Goal: Information Seeking & Learning: Learn about a topic

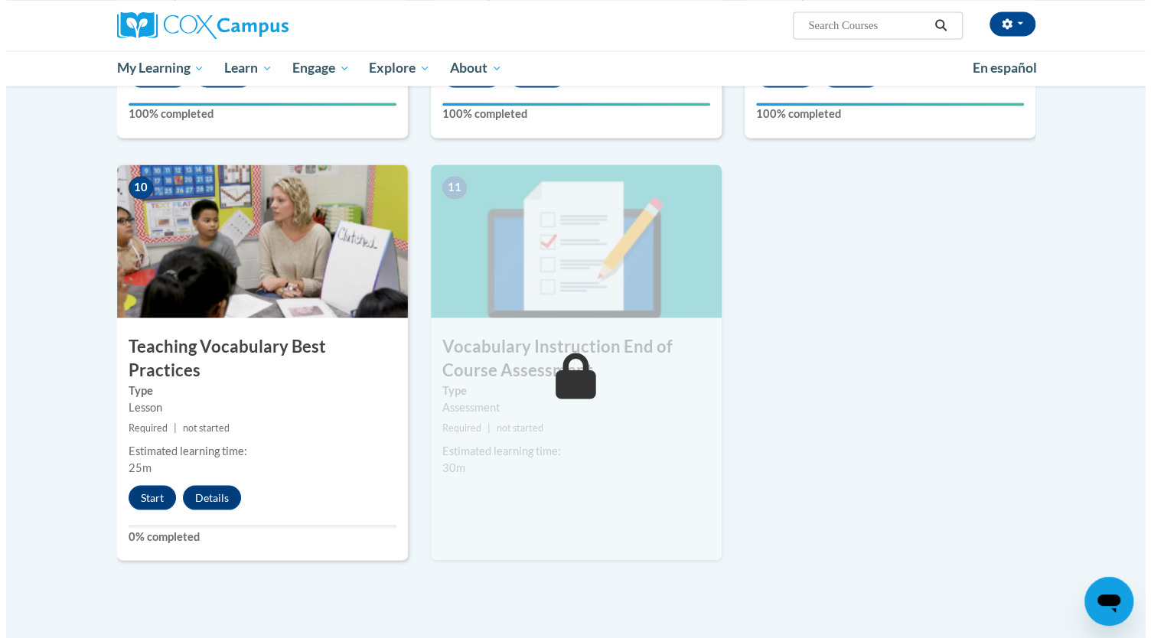
scroll to position [1504, 0]
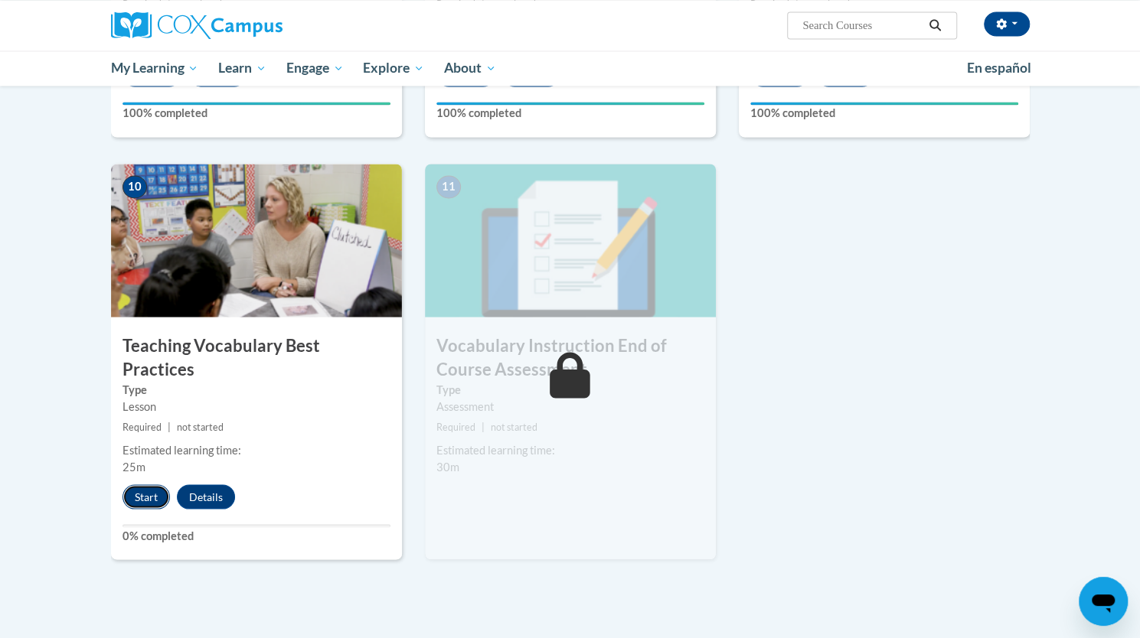
click at [145, 485] on button "Start" at bounding box center [145, 497] width 47 height 24
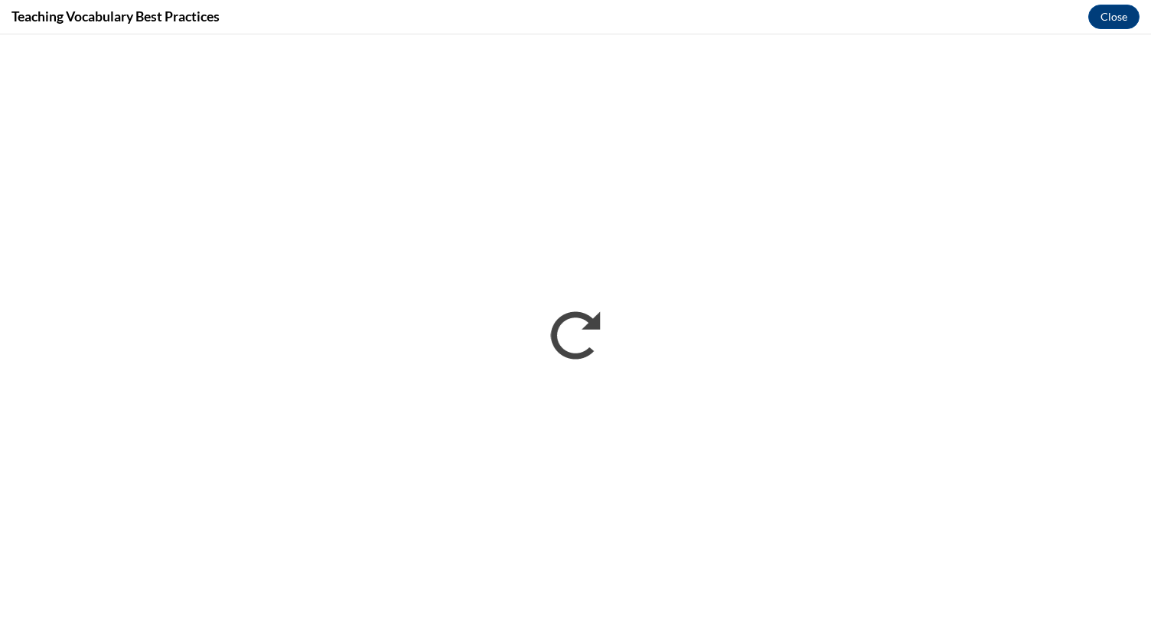
scroll to position [0, 0]
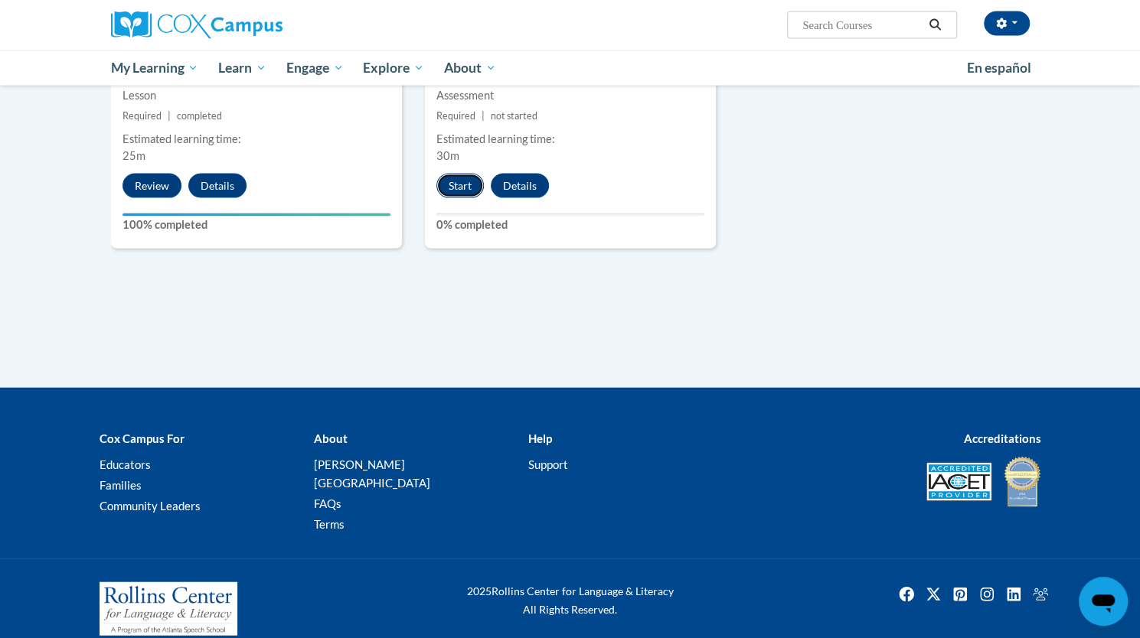
click at [459, 183] on button "Start" at bounding box center [459, 186] width 47 height 24
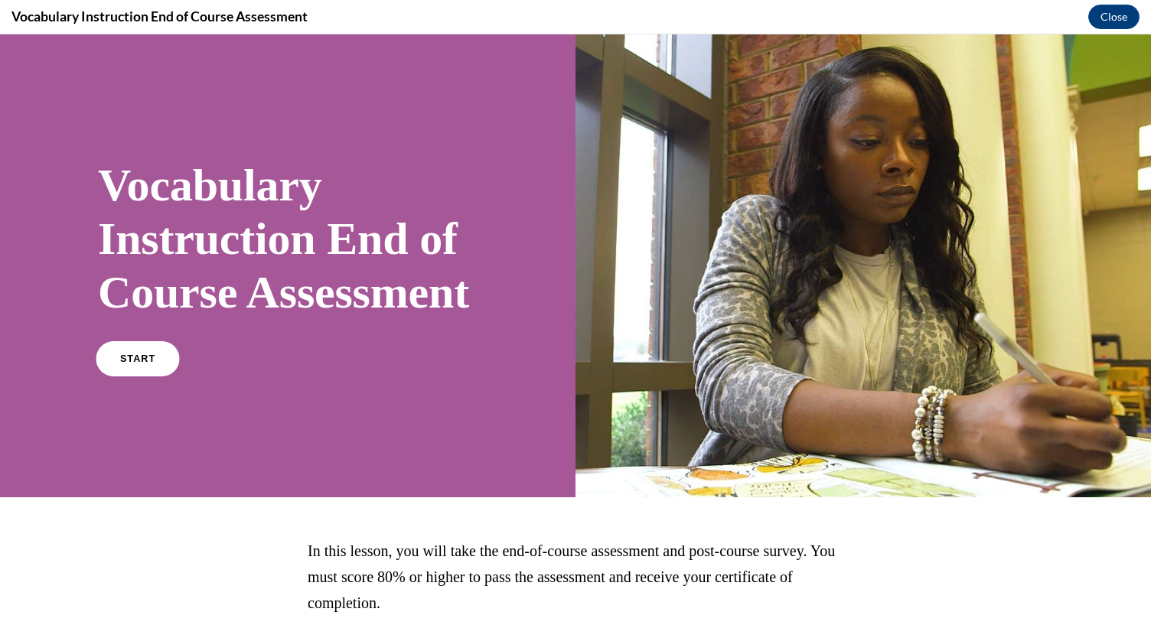
click at [127, 377] on link "START" at bounding box center [137, 358] width 83 height 35
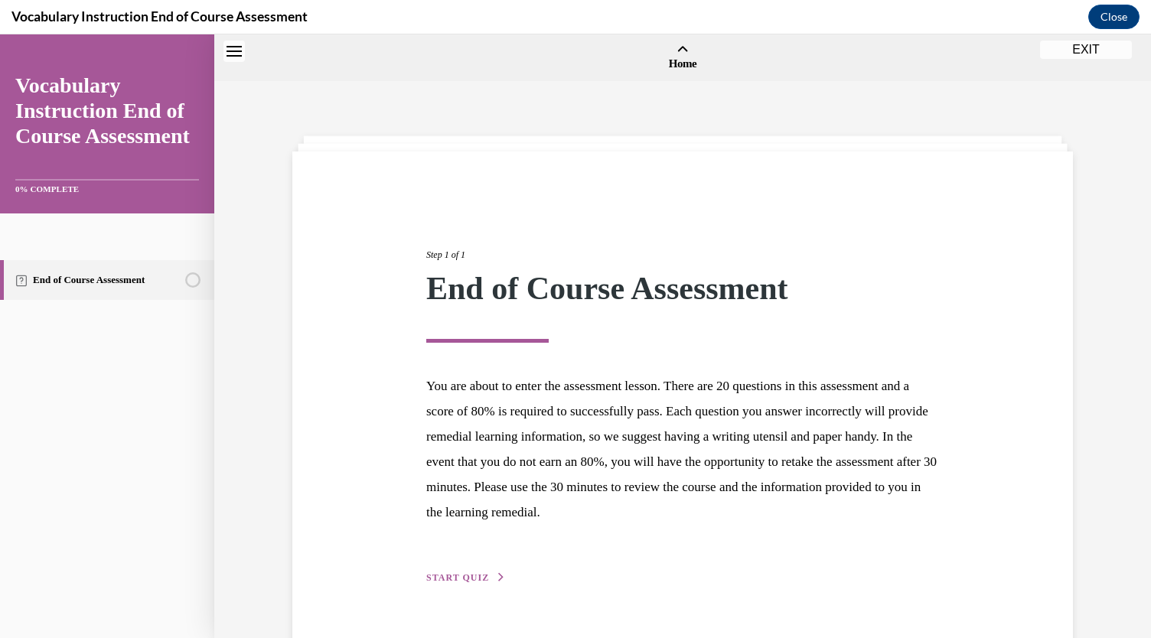
scroll to position [47, 0]
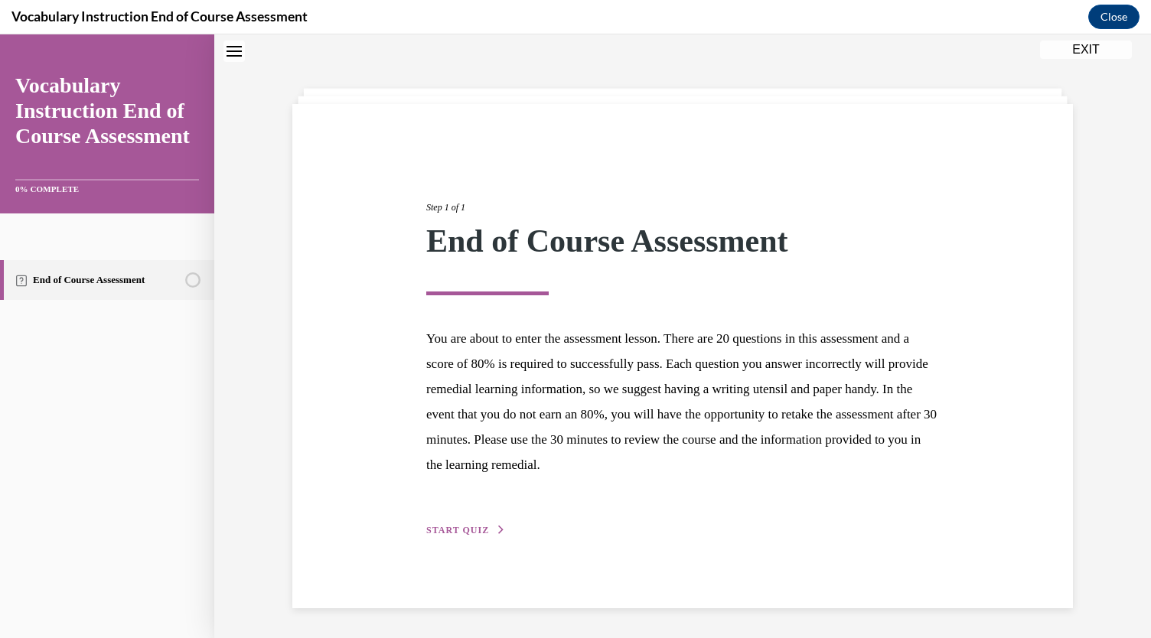
click at [475, 574] on div "Step 1 of 1 End of Course Assessment You are about to enter the assessment less…" at bounding box center [682, 356] width 781 height 504
click at [446, 533] on span "START QUIZ" at bounding box center [457, 530] width 63 height 11
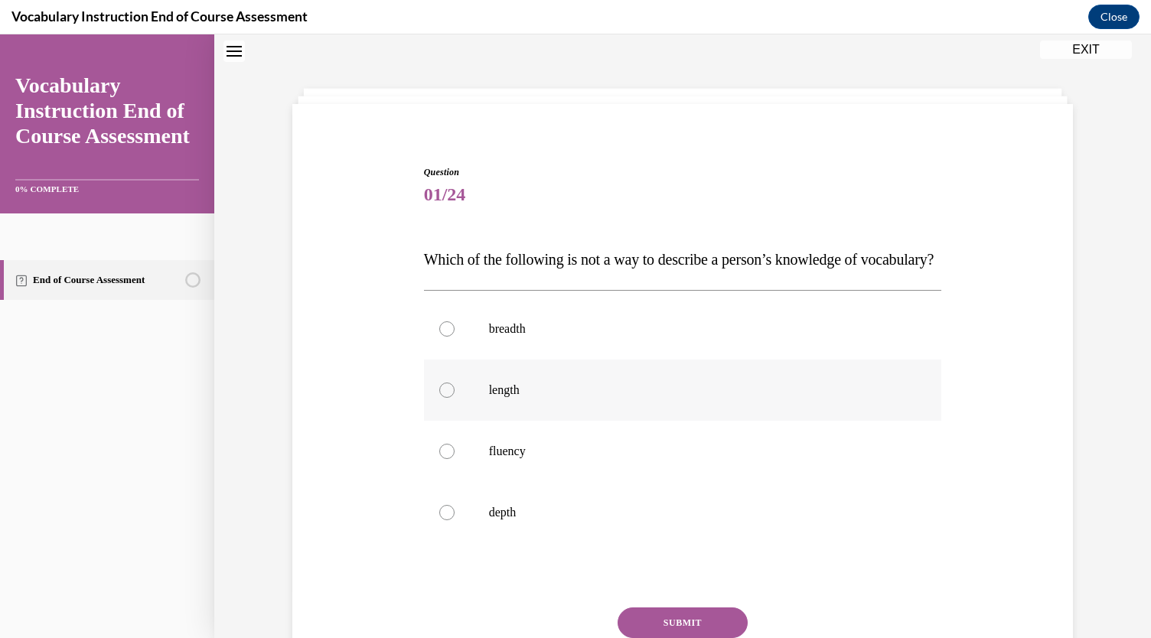
click at [684, 421] on label "length" at bounding box center [683, 390] width 518 height 61
click at [455, 398] on input "length" at bounding box center [446, 390] width 15 height 15
radio input "true"
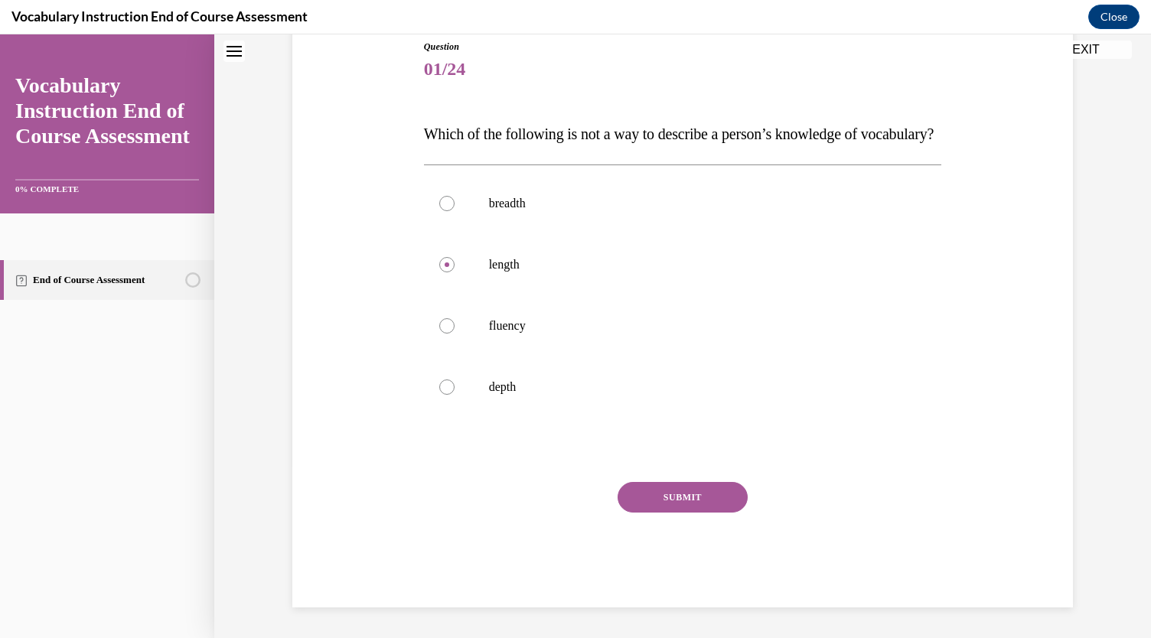
click at [681, 497] on button "SUBMIT" at bounding box center [683, 497] width 130 height 31
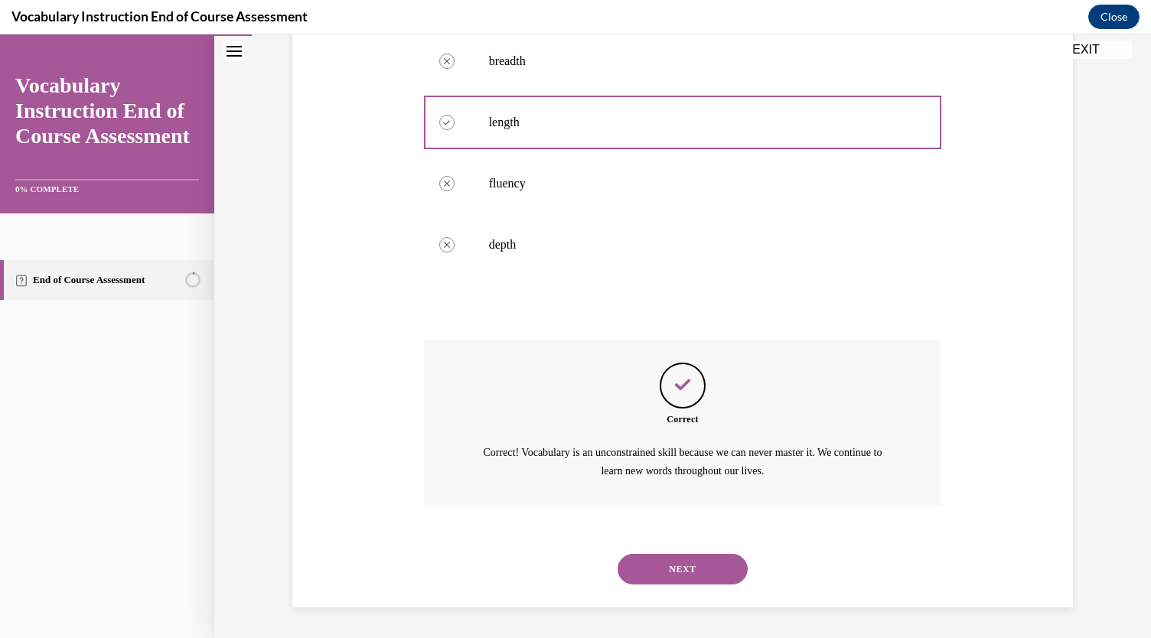
scroll to position [344, 0]
click at [684, 570] on button "NEXT" at bounding box center [683, 569] width 130 height 31
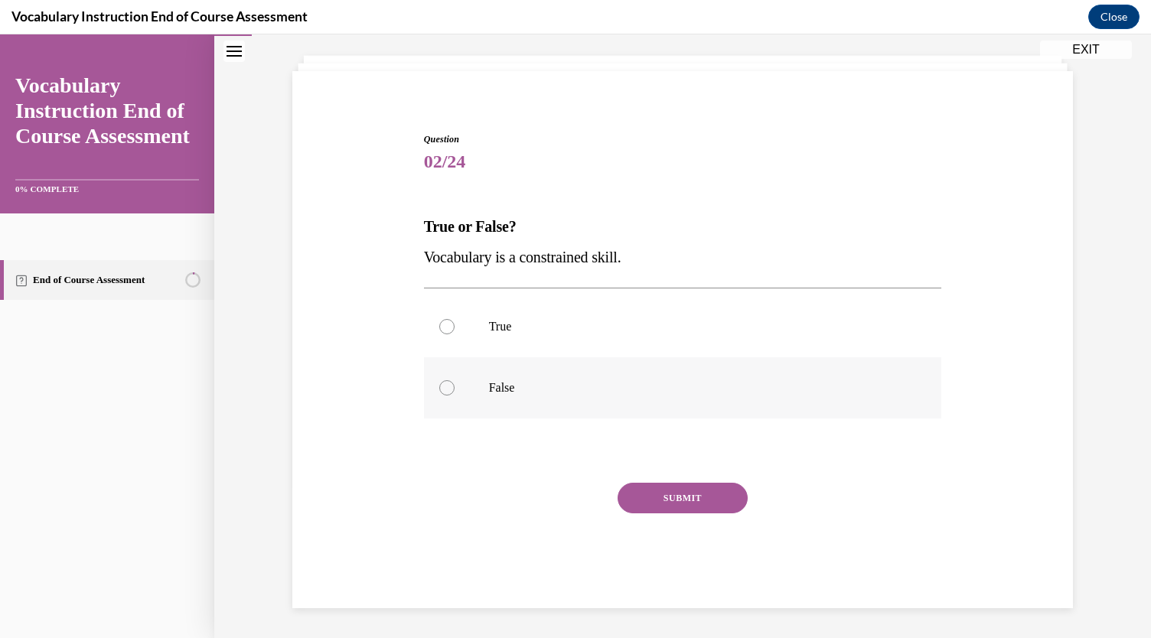
click at [488, 406] on label "False" at bounding box center [683, 388] width 518 height 61
click at [455, 396] on input "False" at bounding box center [446, 387] width 15 height 15
radio input "true"
click at [488, 406] on label "False" at bounding box center [683, 388] width 518 height 61
click at [455, 396] on input "False" at bounding box center [446, 387] width 15 height 15
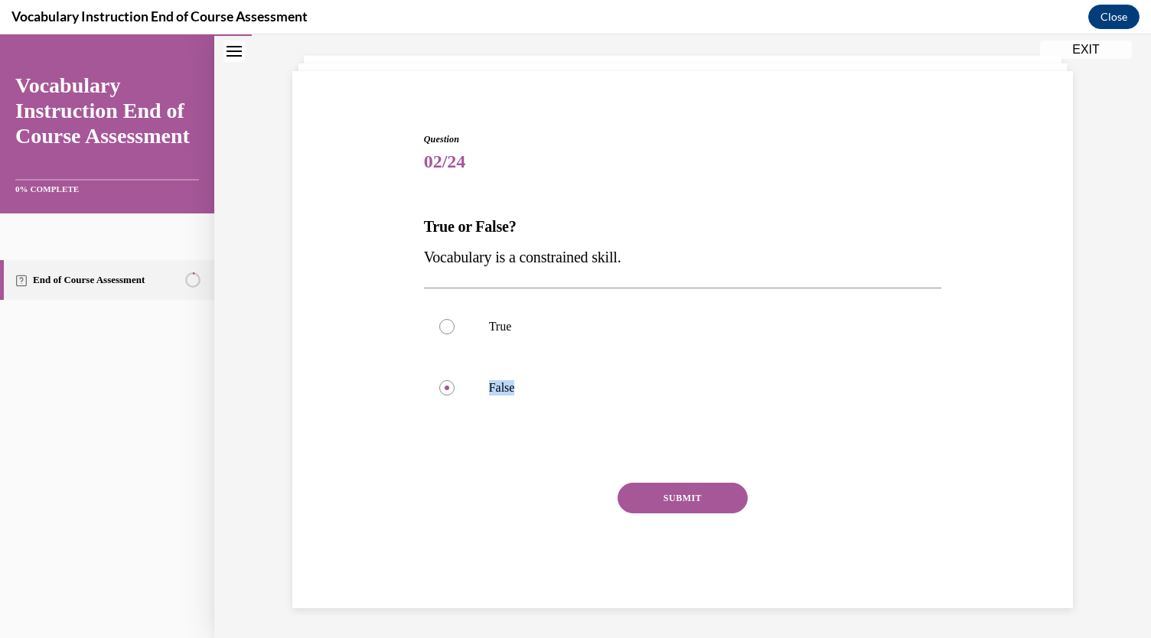
click at [684, 491] on button "SUBMIT" at bounding box center [683, 498] width 130 height 31
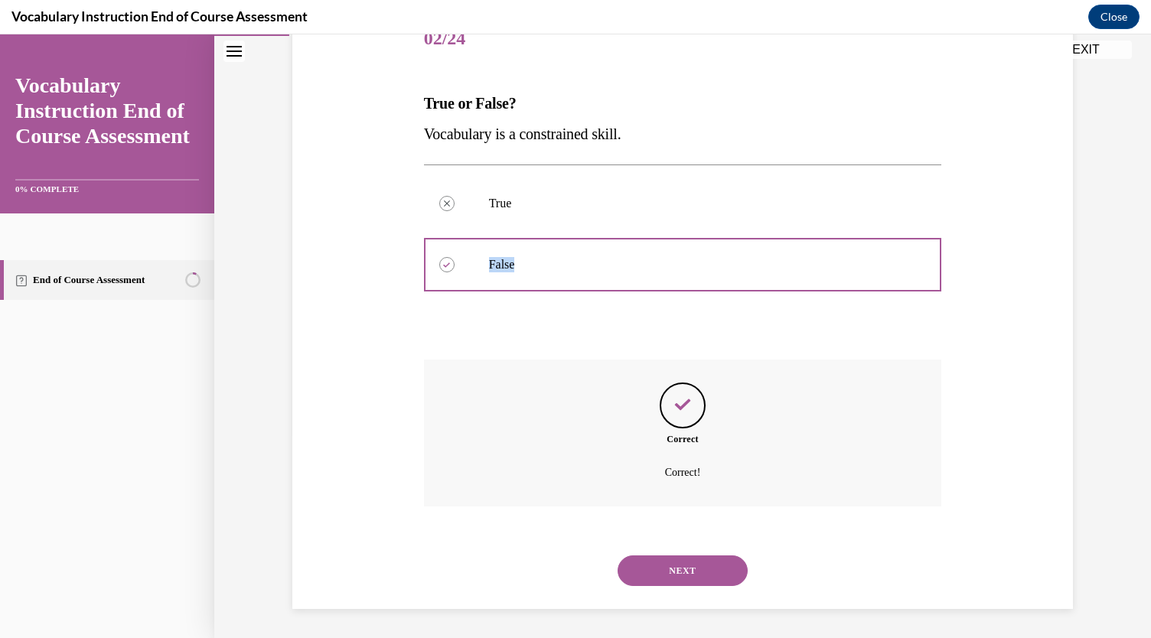
scroll to position [204, 0]
click at [677, 572] on button "NEXT" at bounding box center [683, 570] width 130 height 31
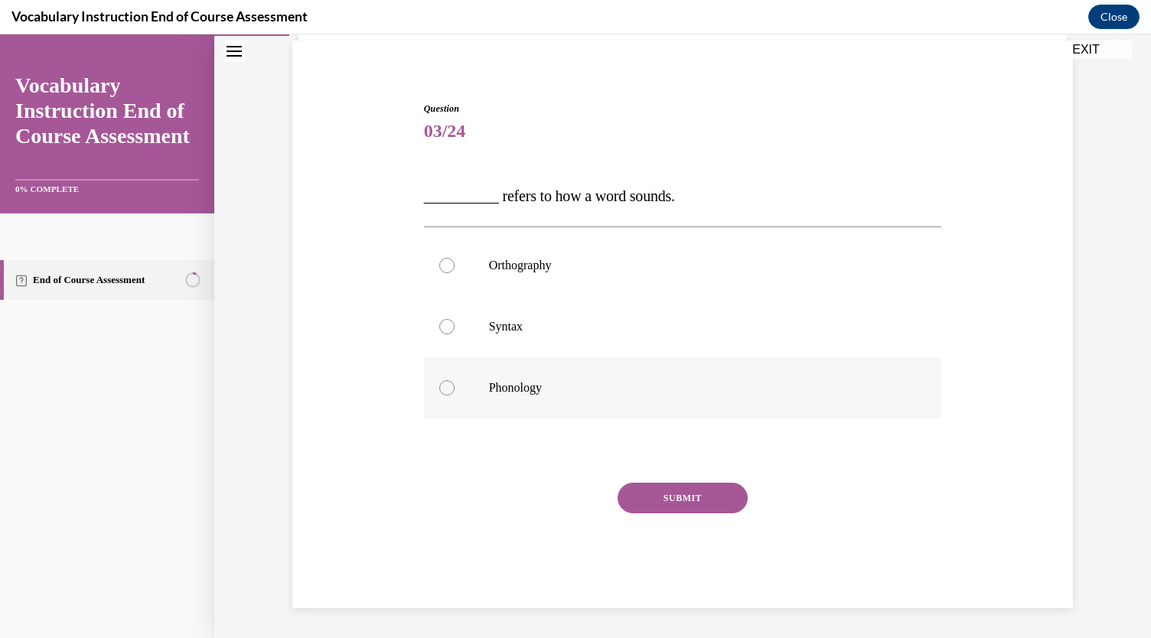
click at [587, 384] on p "Phonology" at bounding box center [696, 387] width 415 height 15
click at [455, 384] on input "Phonology" at bounding box center [446, 387] width 15 height 15
radio input "true"
click at [662, 486] on button "SUBMIT" at bounding box center [683, 498] width 130 height 31
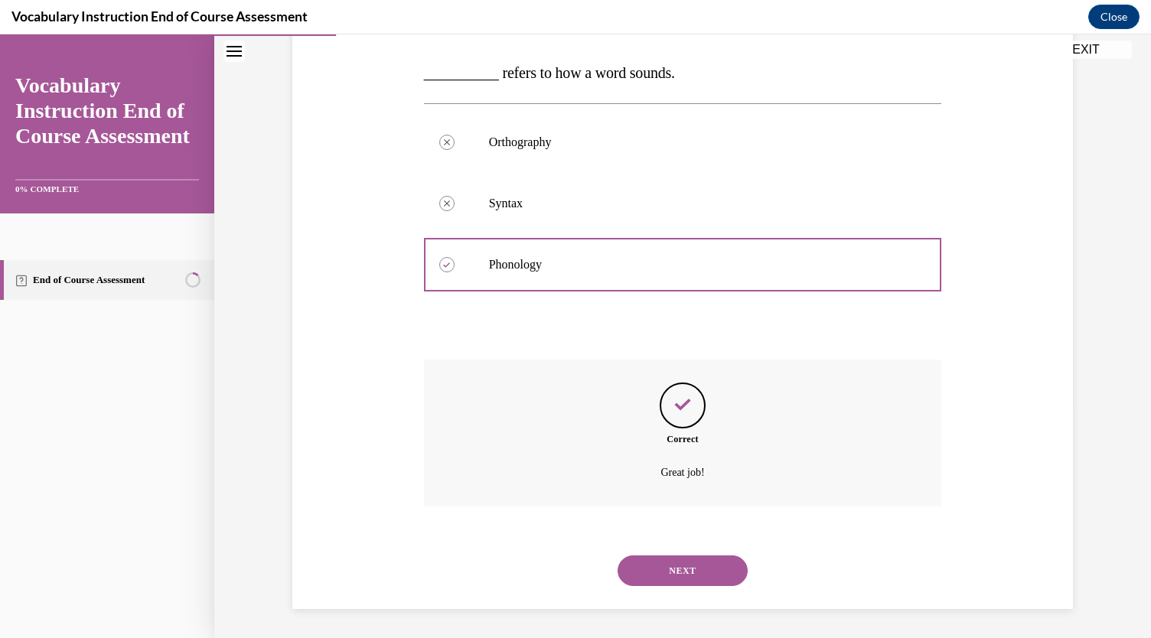
scroll to position [235, 0]
click at [684, 561] on button "NEXT" at bounding box center [683, 570] width 130 height 31
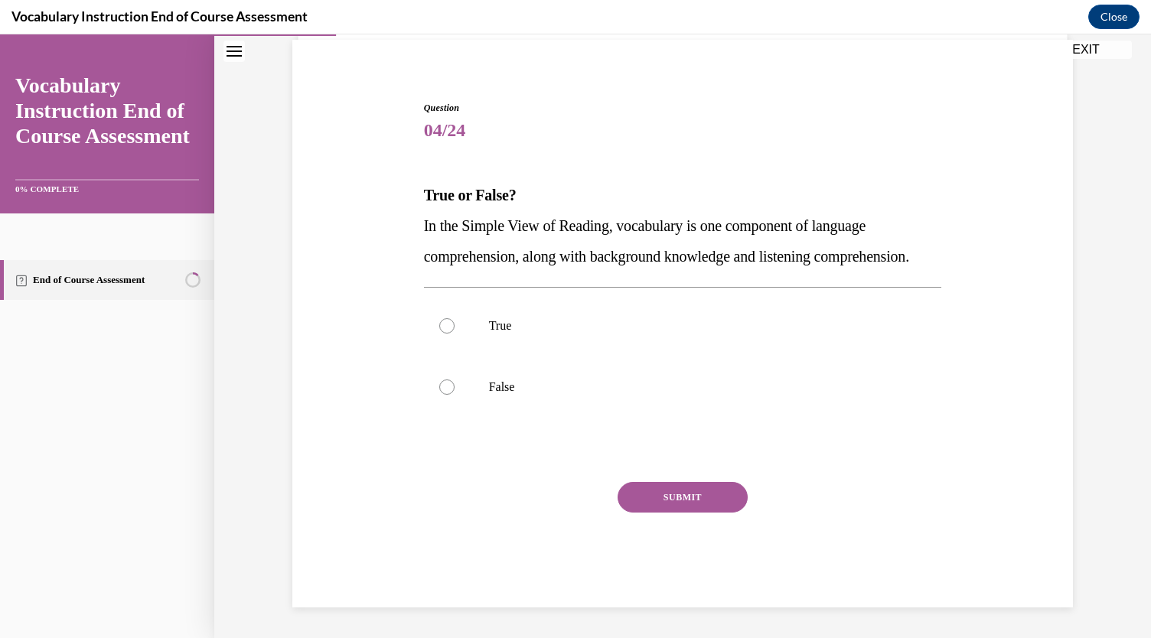
scroll to position [142, 0]
click at [550, 344] on label "True" at bounding box center [683, 325] width 518 height 61
click at [455, 334] on input "True" at bounding box center [446, 325] width 15 height 15
radio input "true"
click at [651, 503] on button "SUBMIT" at bounding box center [683, 497] width 130 height 31
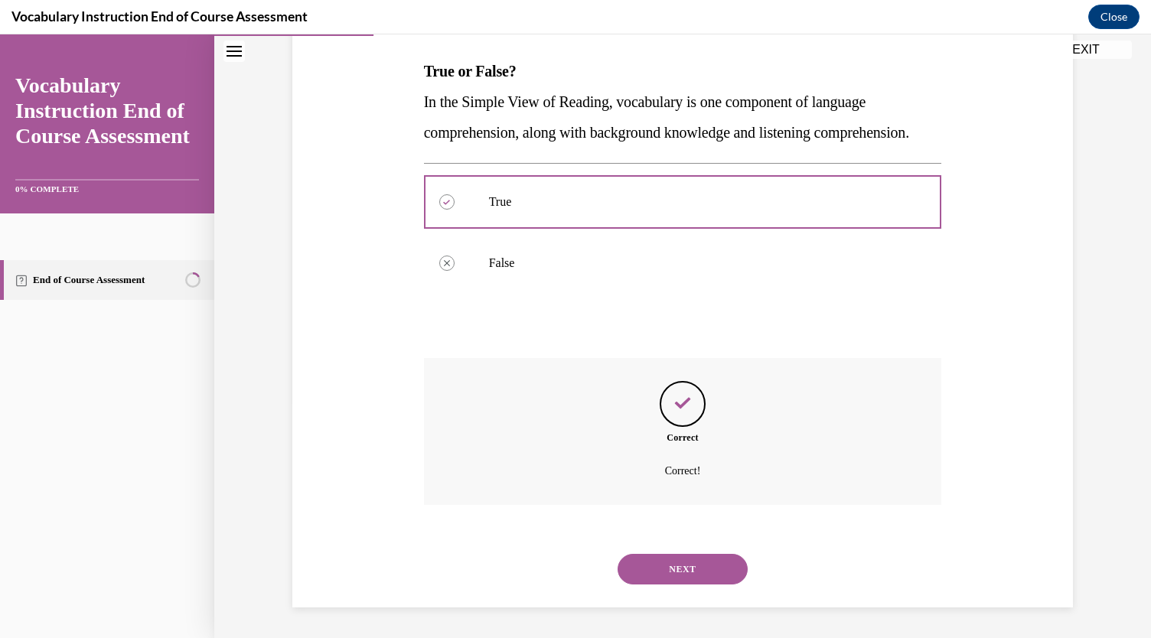
scroll to position [266, 0]
click at [664, 563] on button "NEXT" at bounding box center [683, 569] width 130 height 31
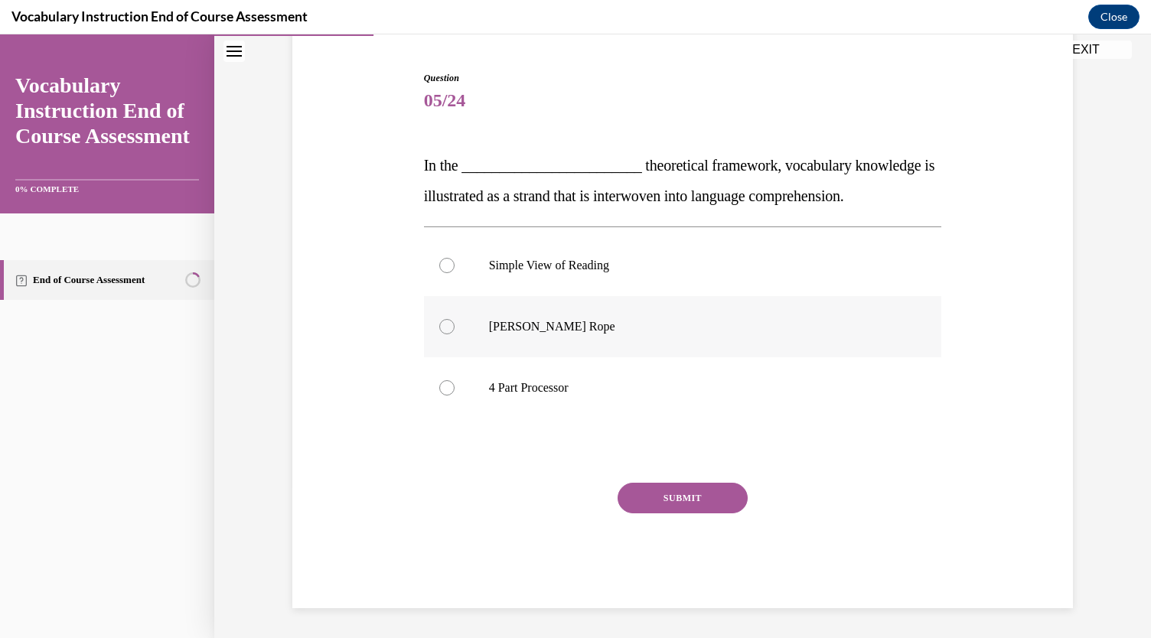
click at [557, 333] on p "[PERSON_NAME] Rope" at bounding box center [696, 326] width 415 height 15
click at [455, 333] on input "[PERSON_NAME] Rope" at bounding box center [446, 326] width 15 height 15
radio input "true"
click at [695, 508] on button "SUBMIT" at bounding box center [683, 498] width 130 height 31
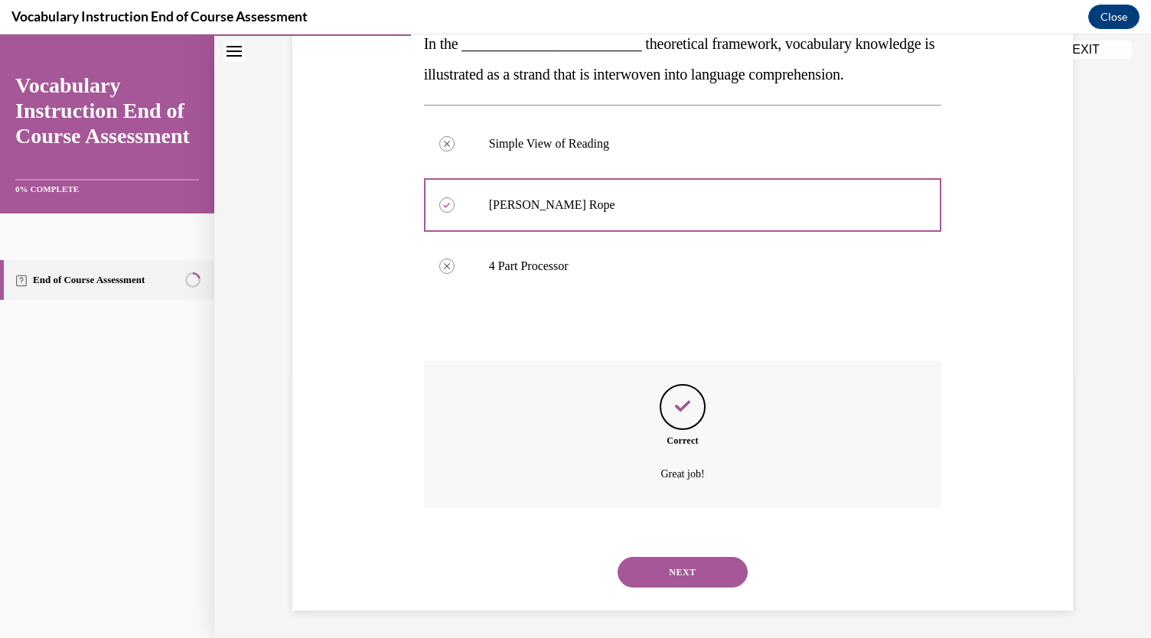
scroll to position [266, 0]
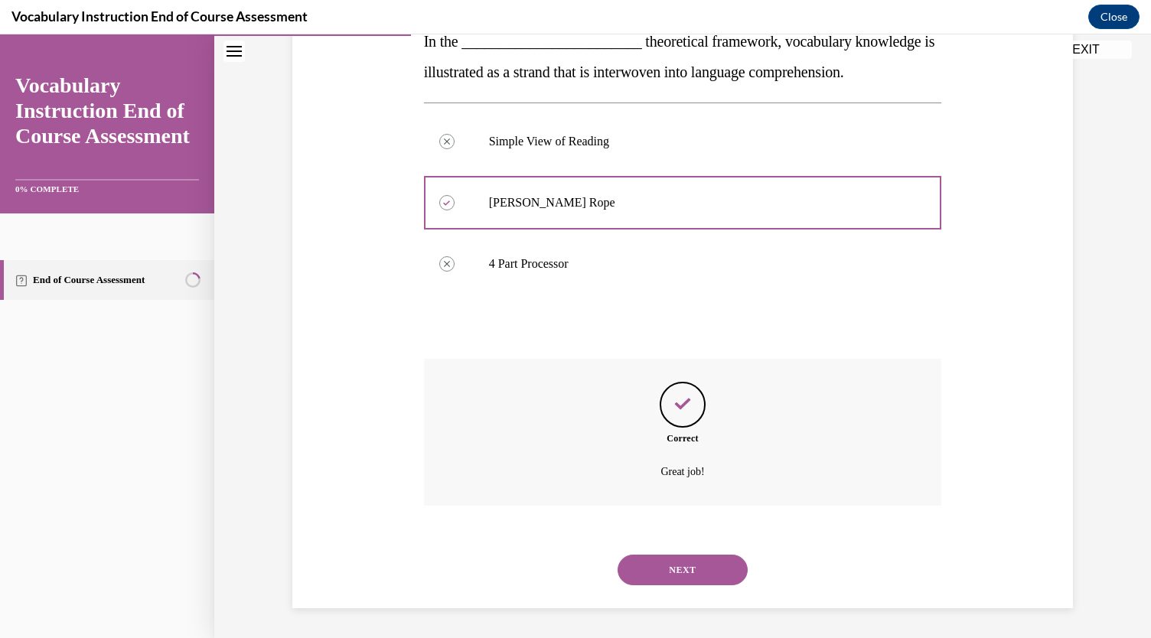
click at [694, 589] on div "NEXT" at bounding box center [683, 570] width 518 height 61
click at [685, 566] on button "NEXT" at bounding box center [683, 570] width 130 height 31
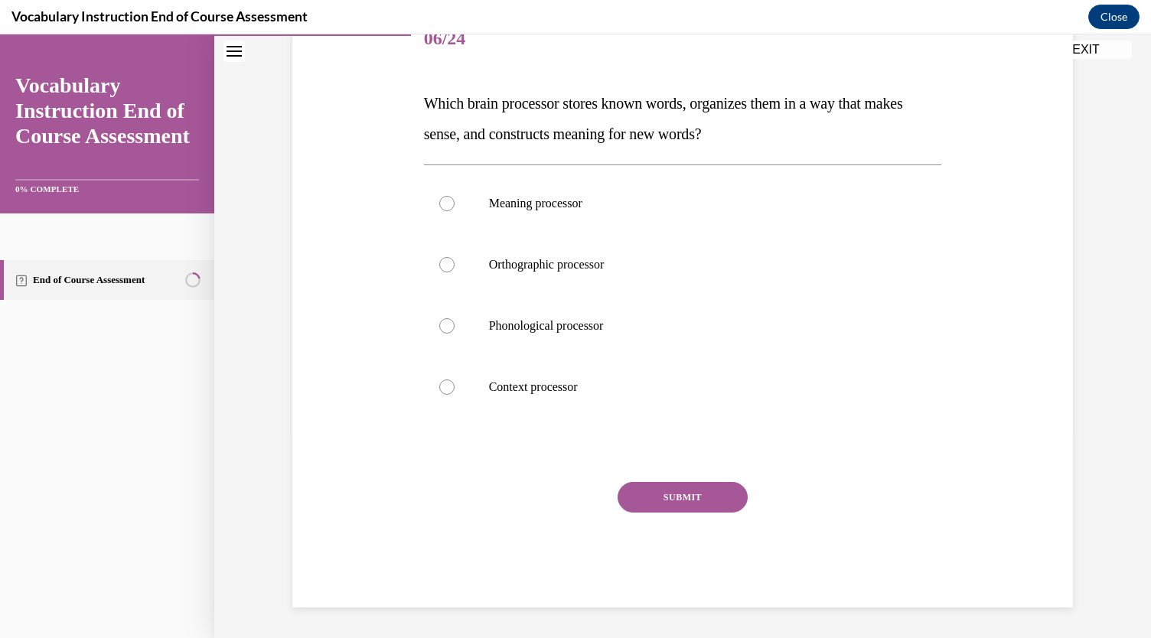
scroll to position [171, 0]
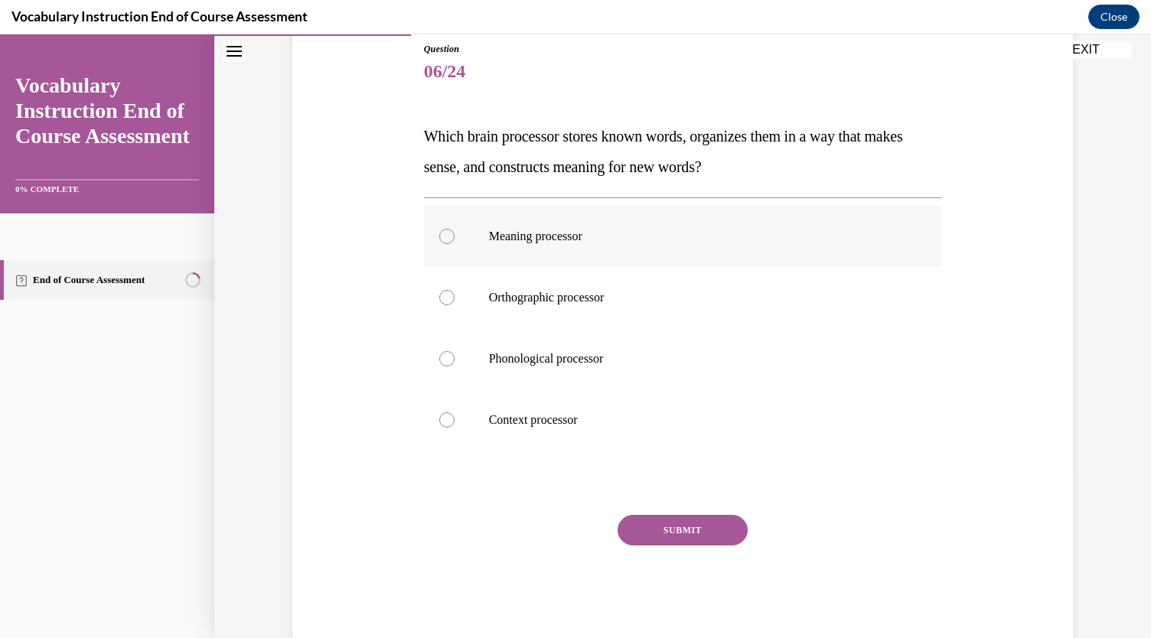
click at [615, 245] on label "Meaning processor" at bounding box center [683, 236] width 518 height 61
click at [455, 244] on input "Meaning processor" at bounding box center [446, 236] width 15 height 15
radio input "true"
click at [701, 522] on button "SUBMIT" at bounding box center [683, 530] width 130 height 31
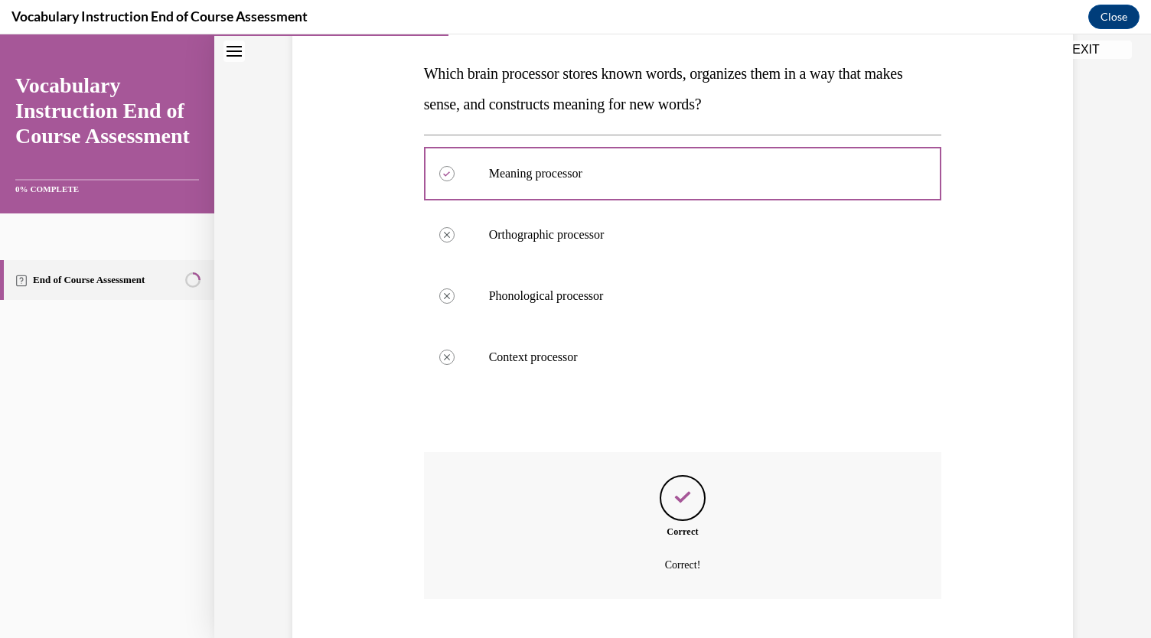
scroll to position [327, 0]
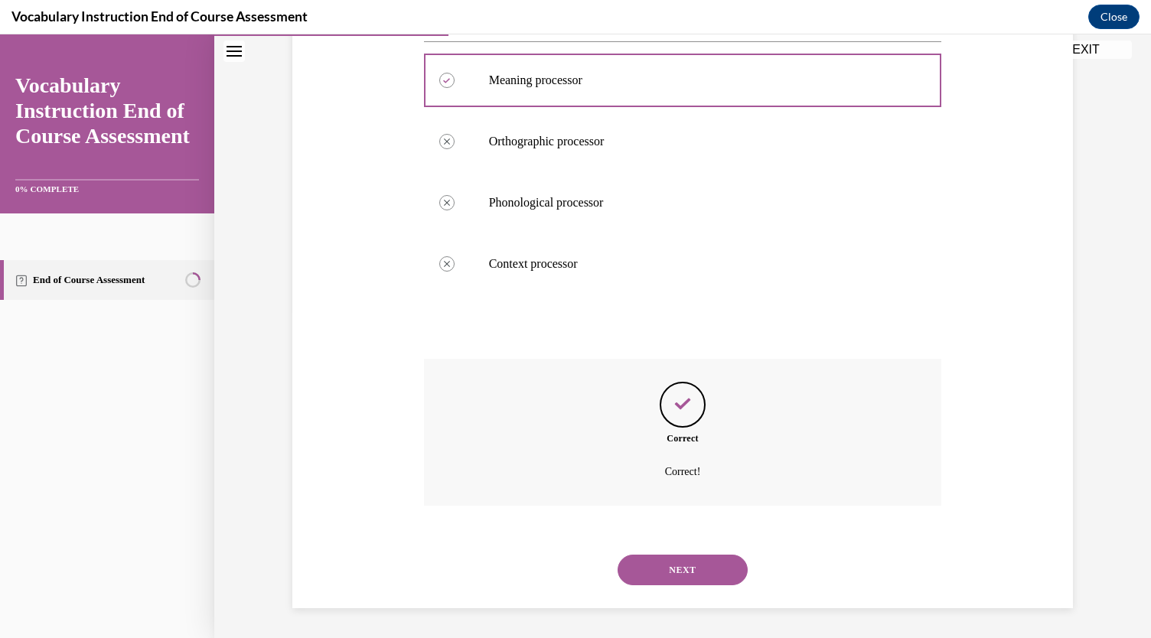
click at [687, 562] on button "NEXT" at bounding box center [683, 570] width 130 height 31
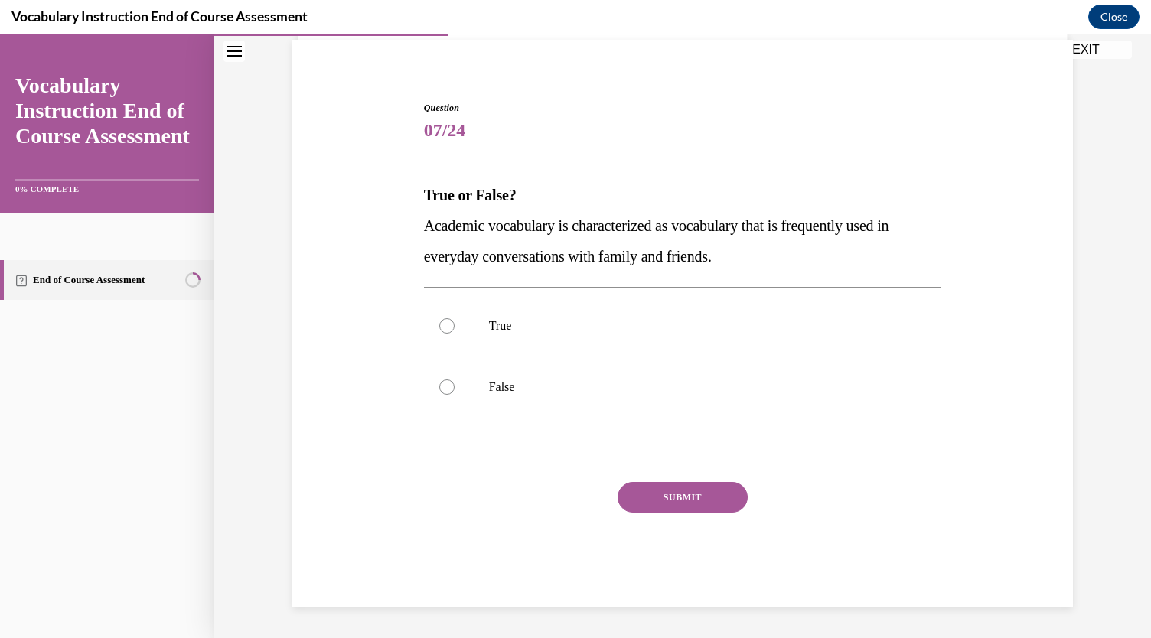
scroll to position [111, 0]
click at [609, 406] on label "False" at bounding box center [683, 388] width 518 height 61
click at [455, 396] on input "False" at bounding box center [446, 387] width 15 height 15
radio input "true"
click at [689, 492] on button "SUBMIT" at bounding box center [683, 498] width 130 height 31
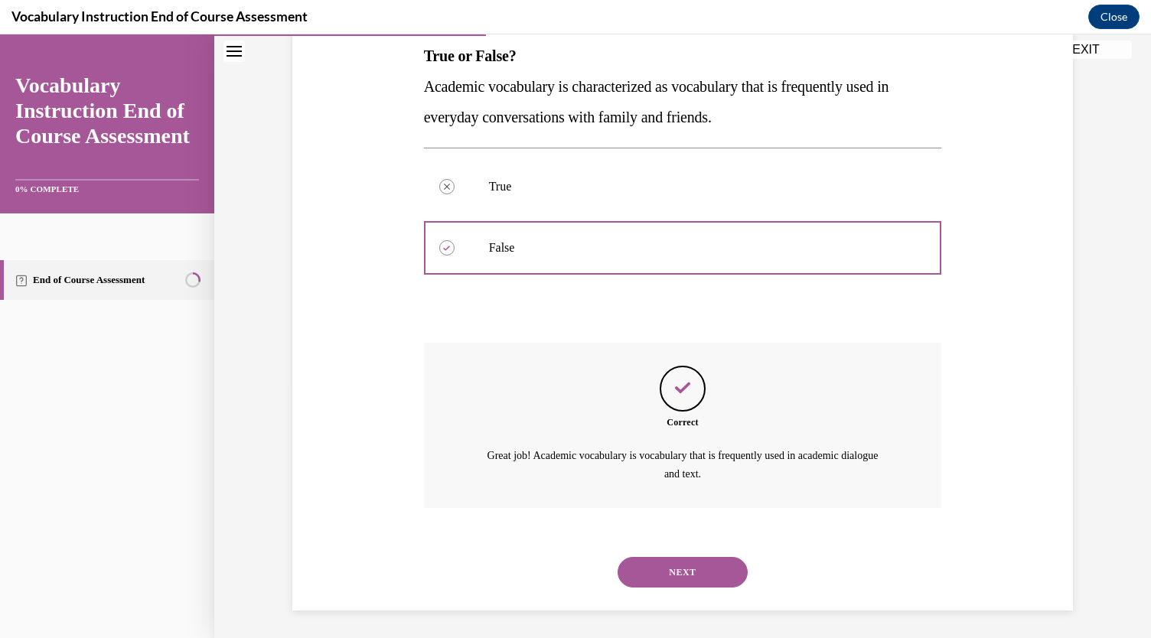
scroll to position [253, 0]
click at [686, 577] on button "NEXT" at bounding box center [683, 571] width 130 height 31
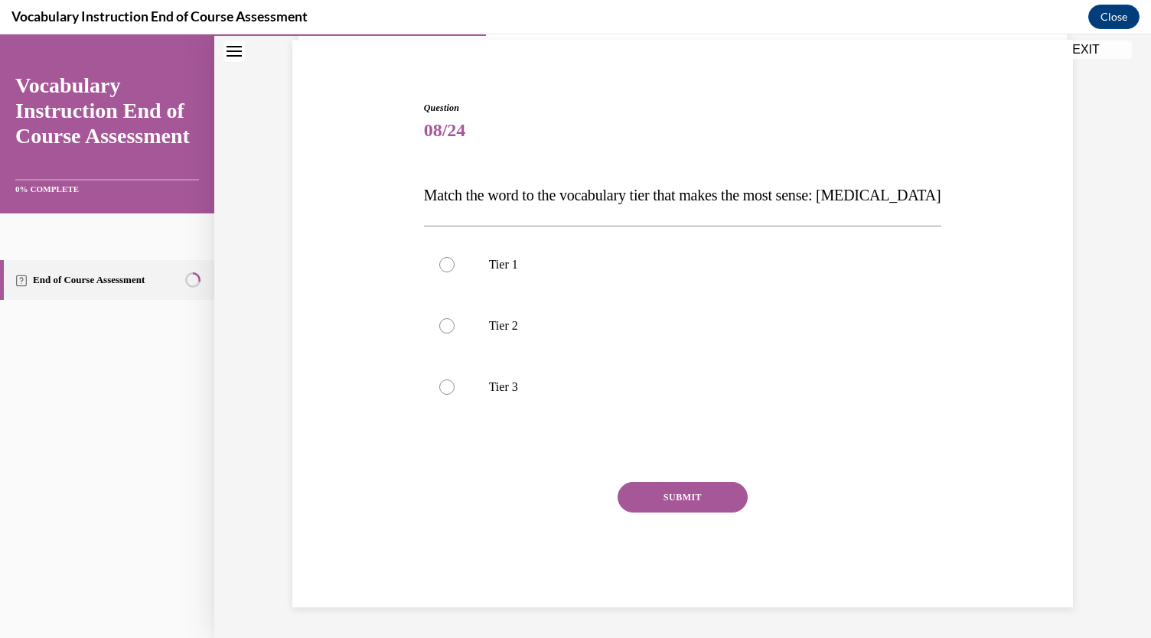
scroll to position [111, 0]
click at [617, 391] on p "Tier 3" at bounding box center [696, 387] width 415 height 15
click at [455, 391] on input "Tier 3" at bounding box center [446, 387] width 15 height 15
radio input "true"
click at [672, 504] on button "SUBMIT" at bounding box center [683, 498] width 130 height 31
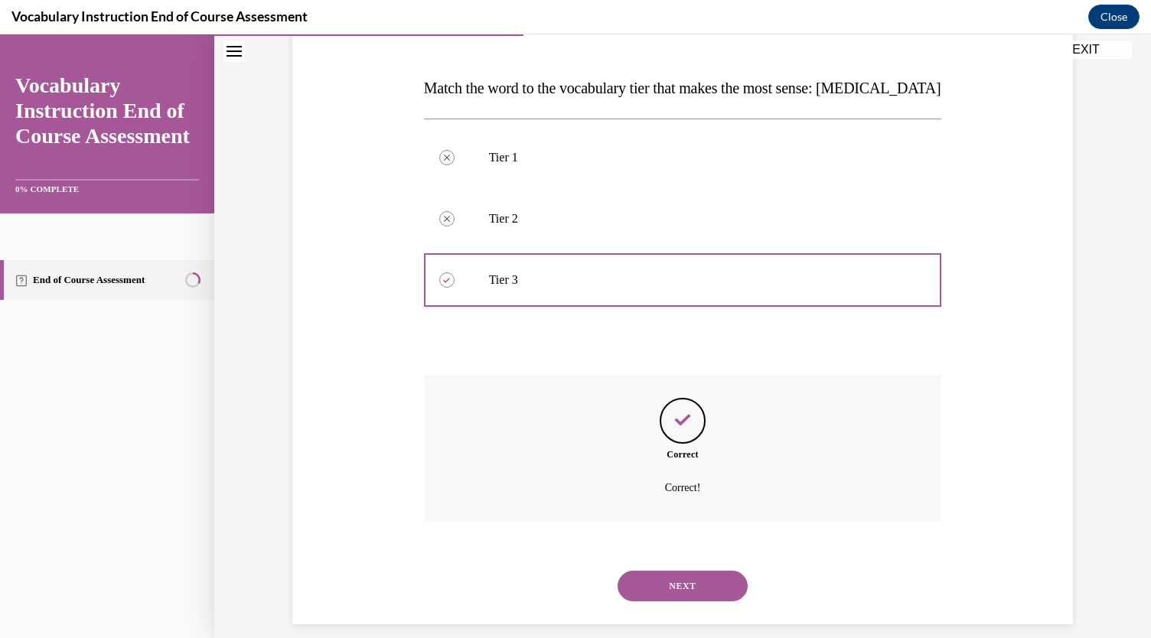
scroll to position [235, 0]
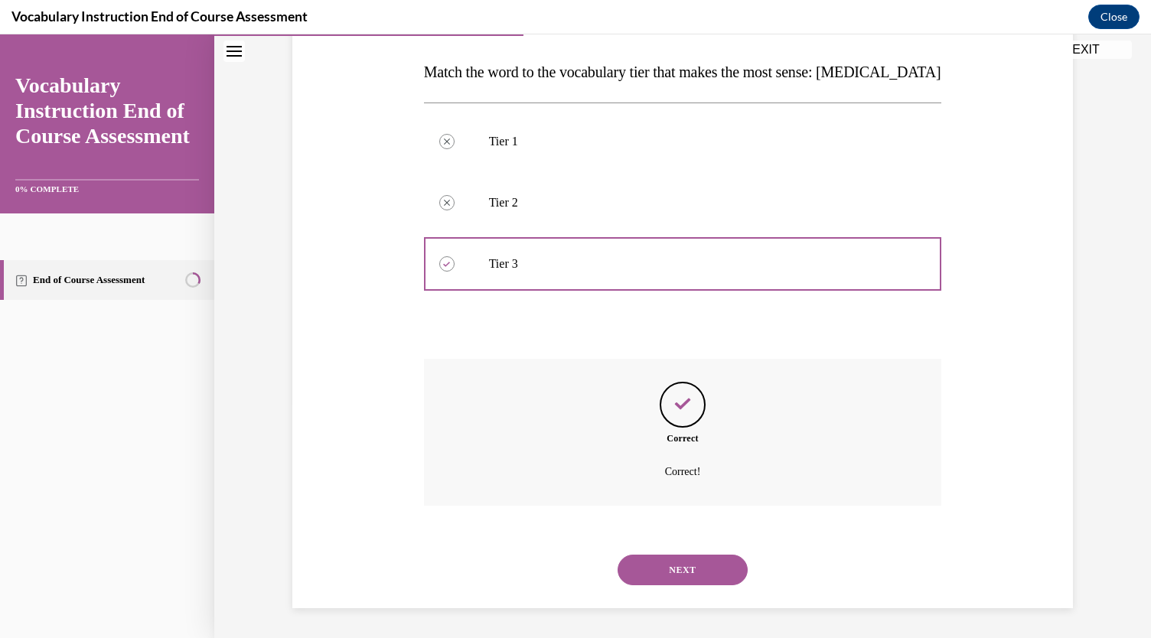
click at [692, 557] on button "NEXT" at bounding box center [683, 570] width 130 height 31
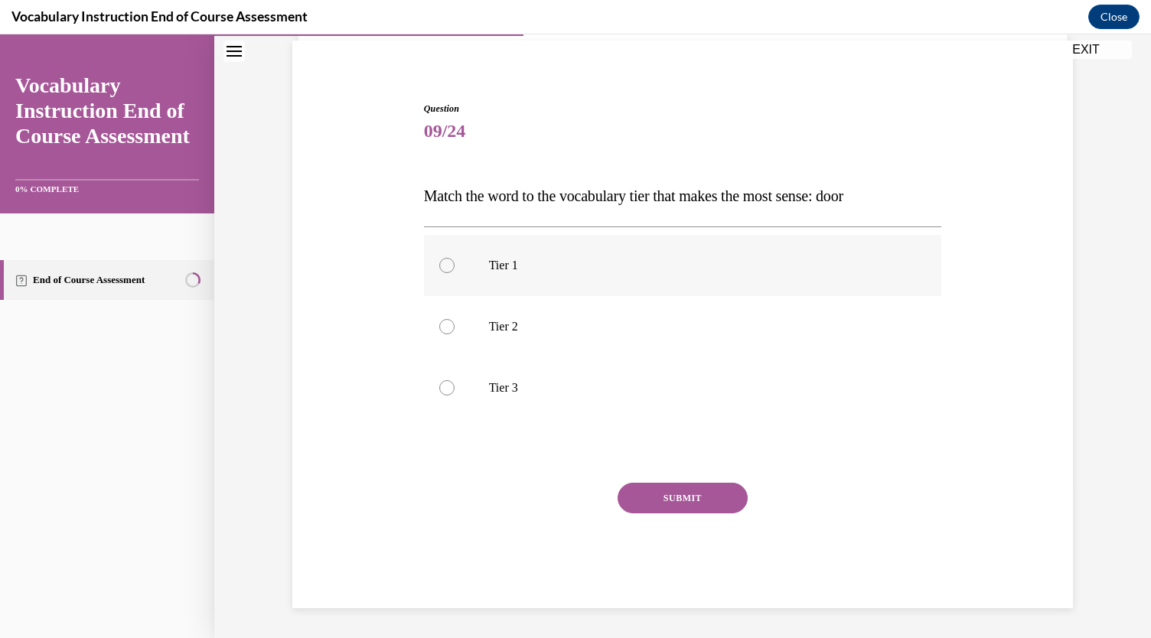
click at [604, 281] on label "Tier 1" at bounding box center [683, 265] width 518 height 61
click at [455, 273] on input "Tier 1" at bounding box center [446, 265] width 15 height 15
radio input "true"
click at [701, 483] on button "SUBMIT" at bounding box center [683, 498] width 130 height 31
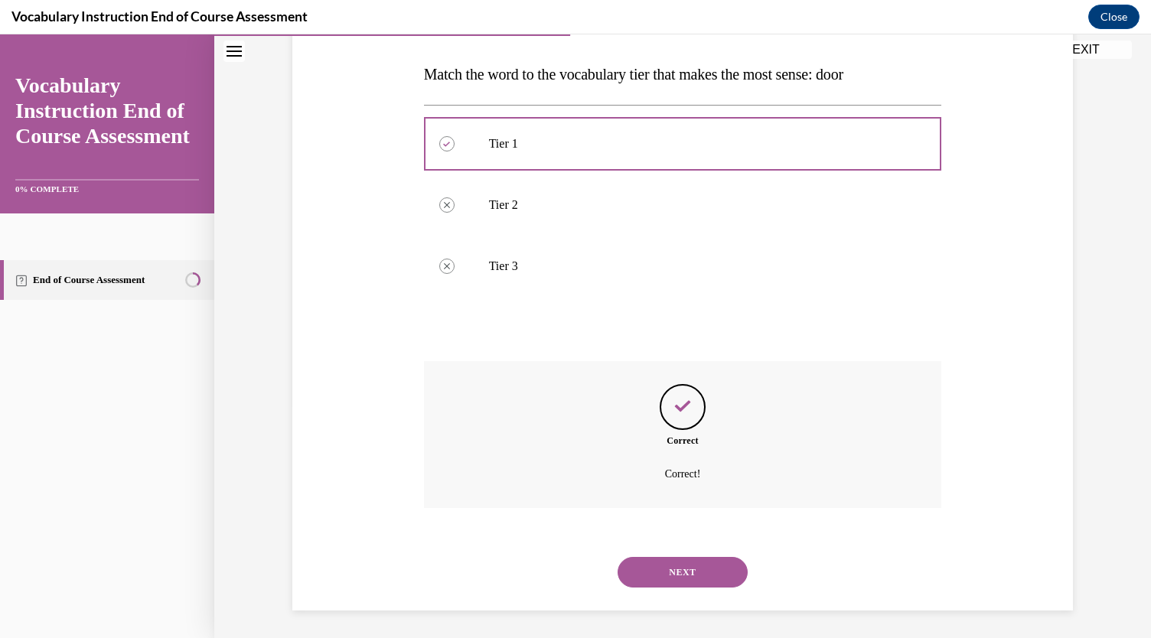
scroll to position [235, 0]
click at [687, 570] on button "NEXT" at bounding box center [683, 570] width 130 height 31
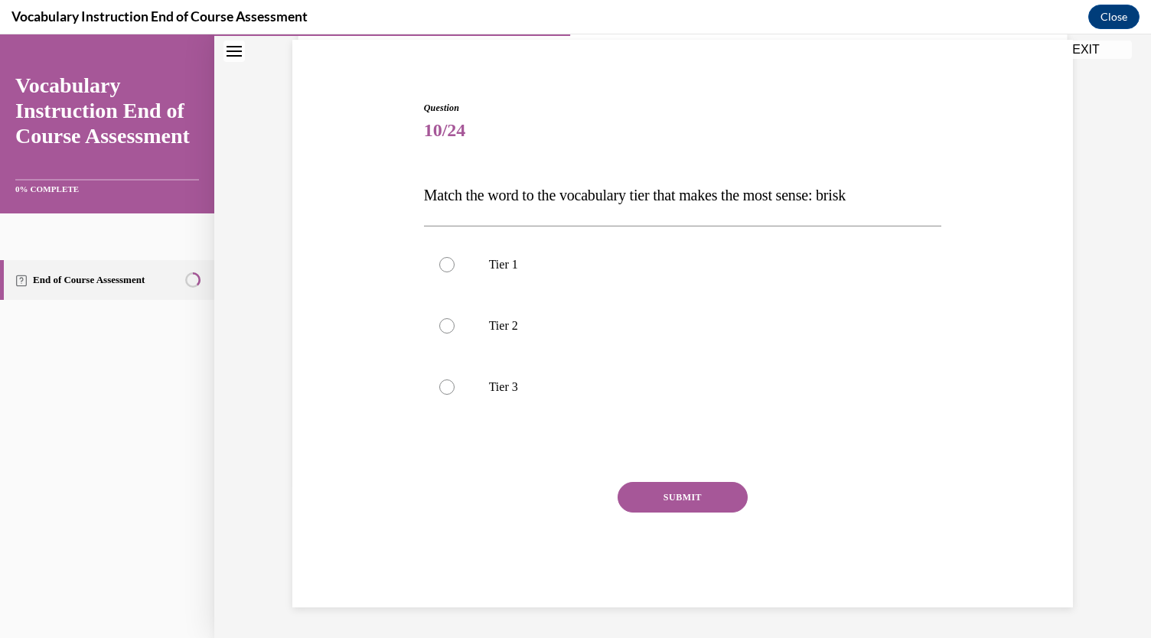
scroll to position [111, 0]
click at [610, 338] on label "Tier 2" at bounding box center [683, 326] width 518 height 61
click at [455, 335] on input "Tier 2" at bounding box center [446, 326] width 15 height 15
radio input "true"
click at [700, 506] on button "SUBMIT" at bounding box center [683, 498] width 130 height 31
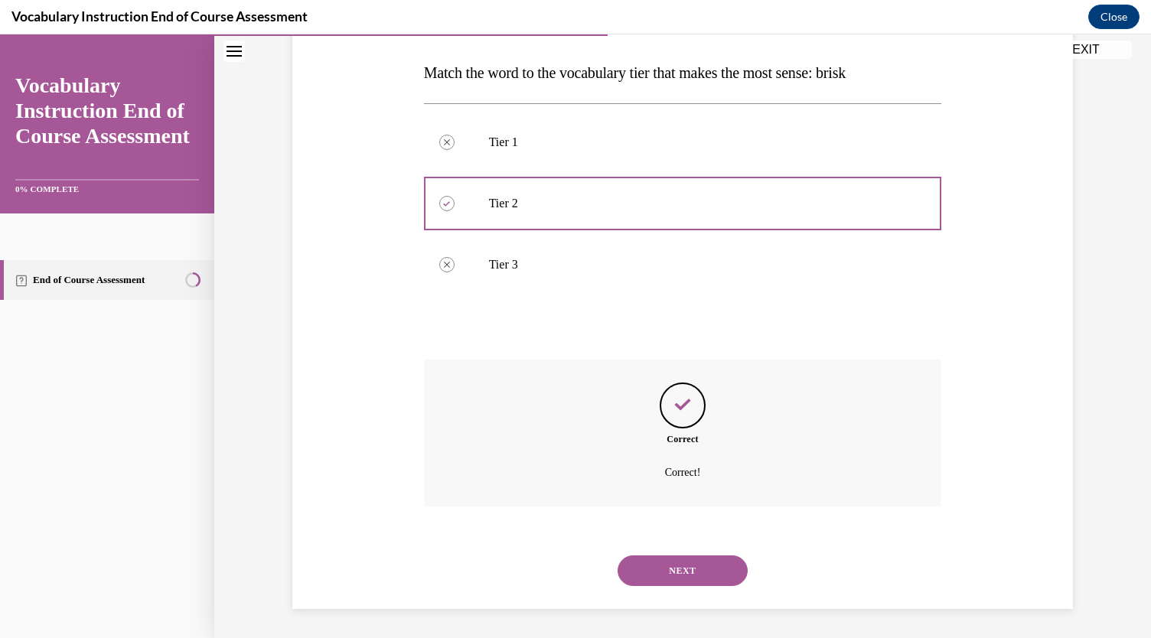
scroll to position [235, 0]
click at [689, 583] on button "NEXT" at bounding box center [683, 570] width 130 height 31
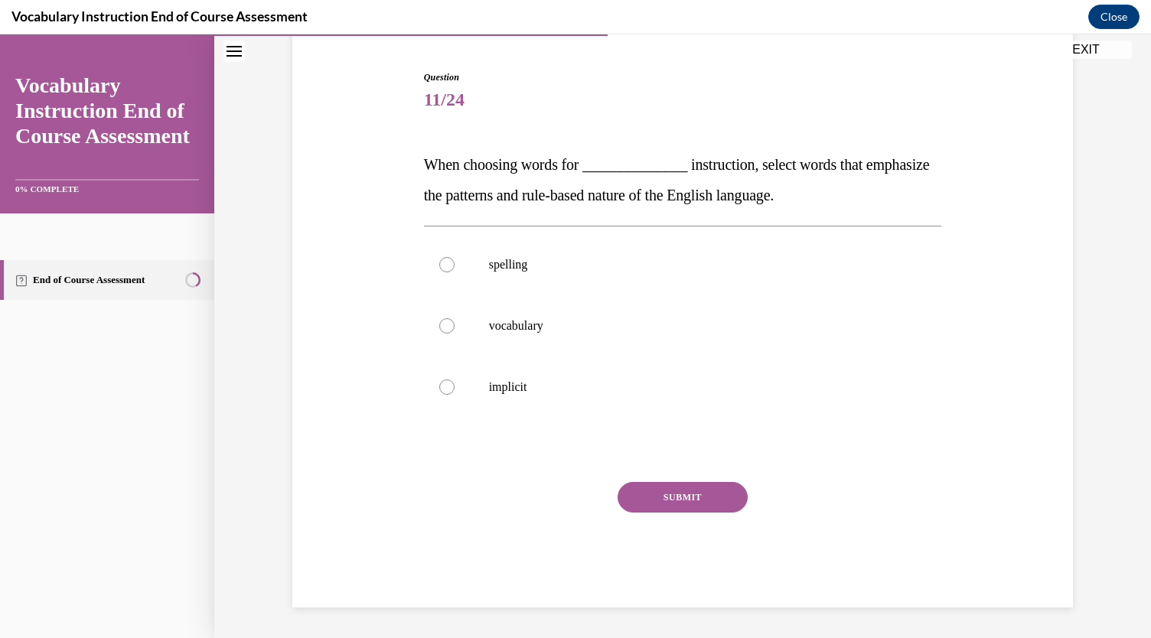
scroll to position [142, 0]
click at [584, 414] on label "implicit" at bounding box center [683, 388] width 518 height 61
click at [455, 396] on input "implicit" at bounding box center [446, 387] width 15 height 15
radio input "true"
click at [657, 491] on button "SUBMIT" at bounding box center [683, 498] width 130 height 31
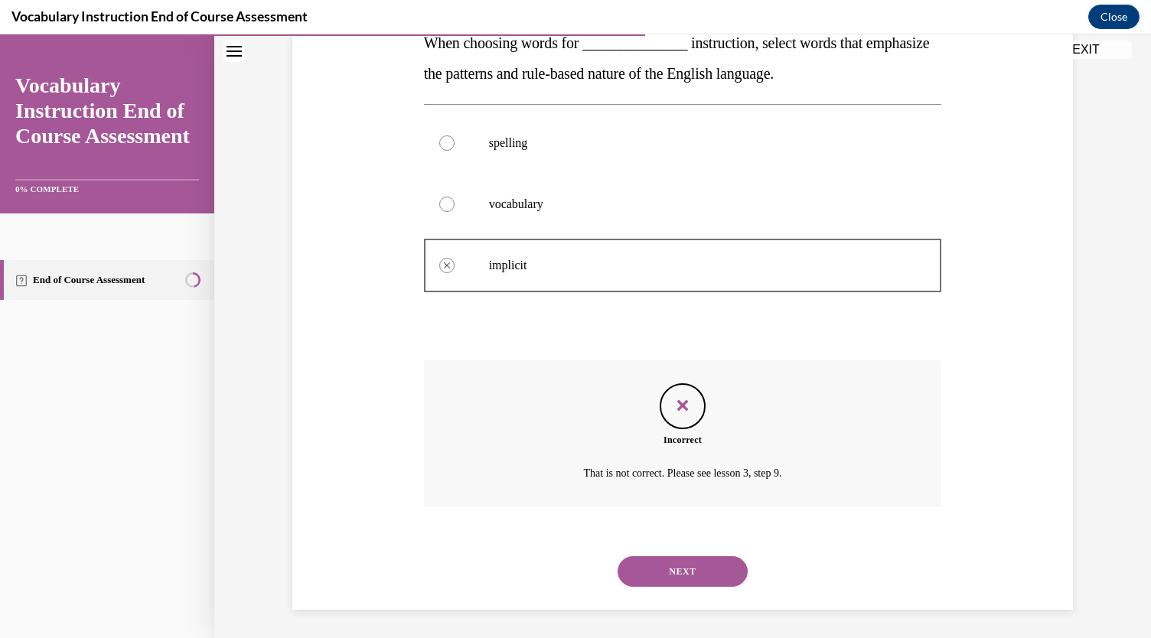
scroll to position [266, 0]
click at [683, 568] on button "NEXT" at bounding box center [683, 570] width 130 height 31
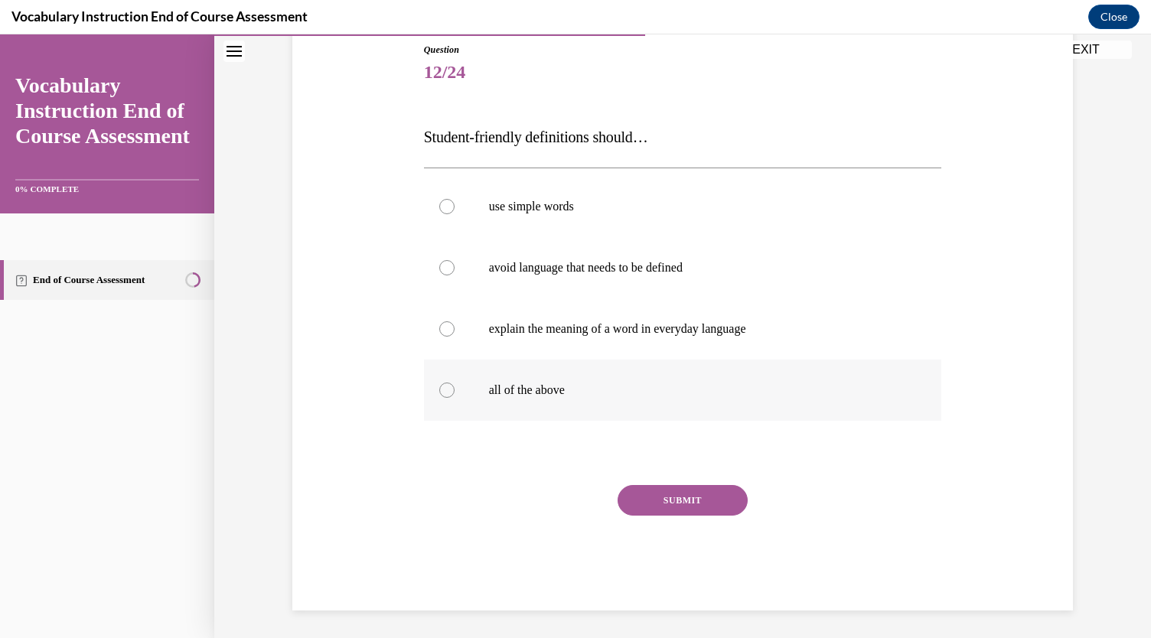
click at [632, 402] on label "all of the above" at bounding box center [683, 390] width 518 height 61
click at [455, 398] on input "all of the above" at bounding box center [446, 390] width 15 height 15
radio input "true"
click at [677, 496] on button "SUBMIT" at bounding box center [683, 500] width 130 height 31
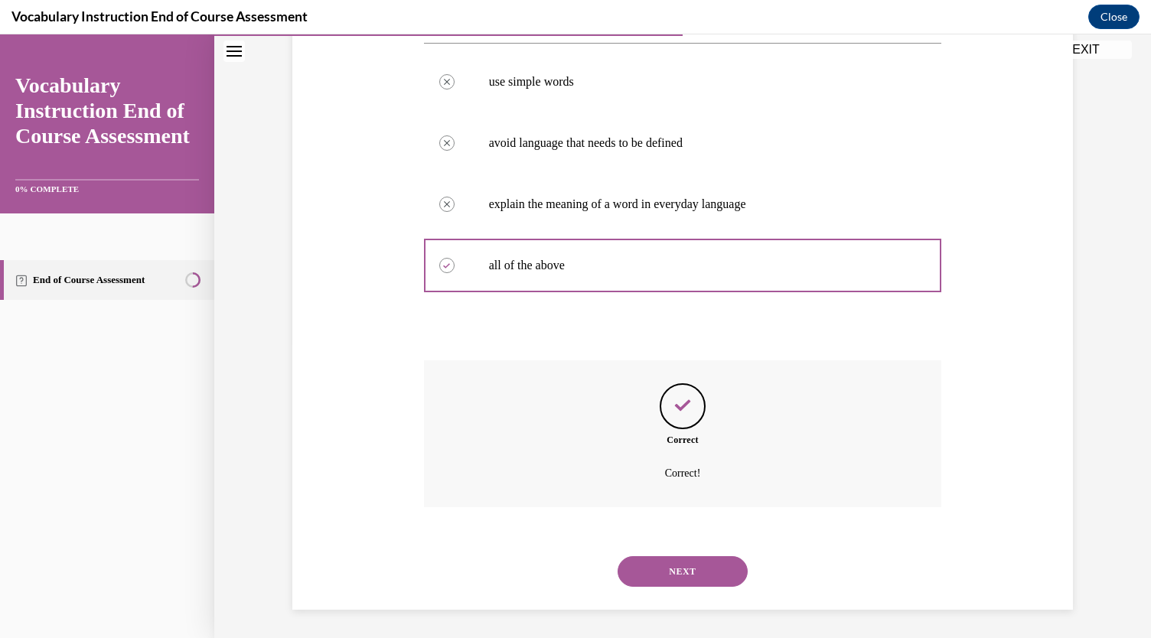
scroll to position [296, 0]
click at [685, 576] on button "NEXT" at bounding box center [683, 570] width 130 height 31
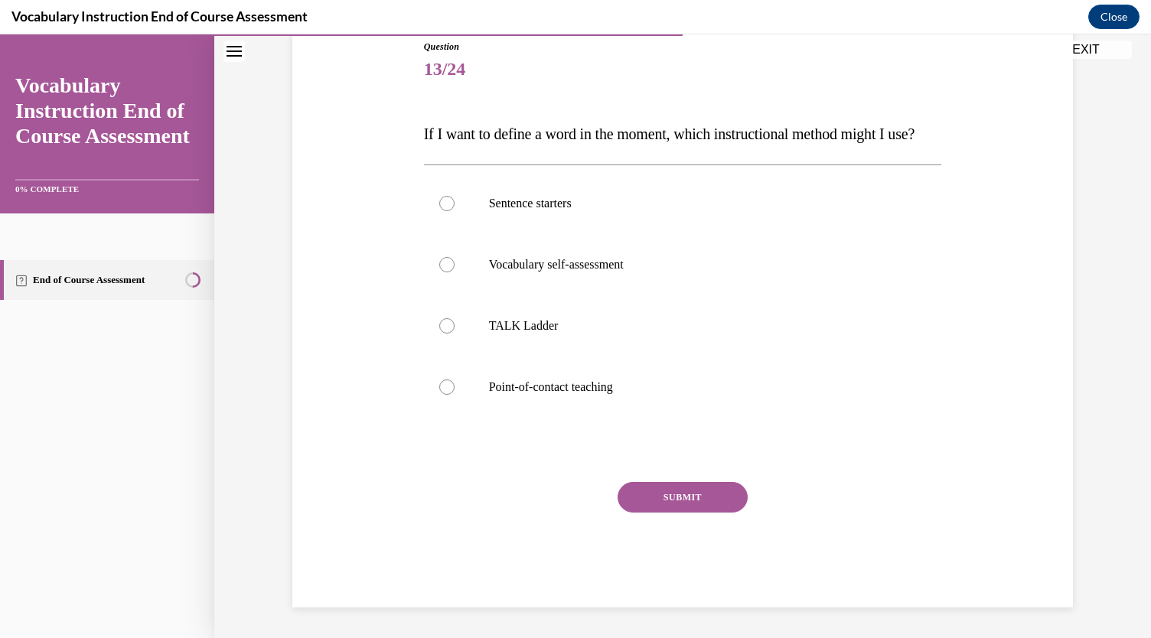
scroll to position [171, 0]
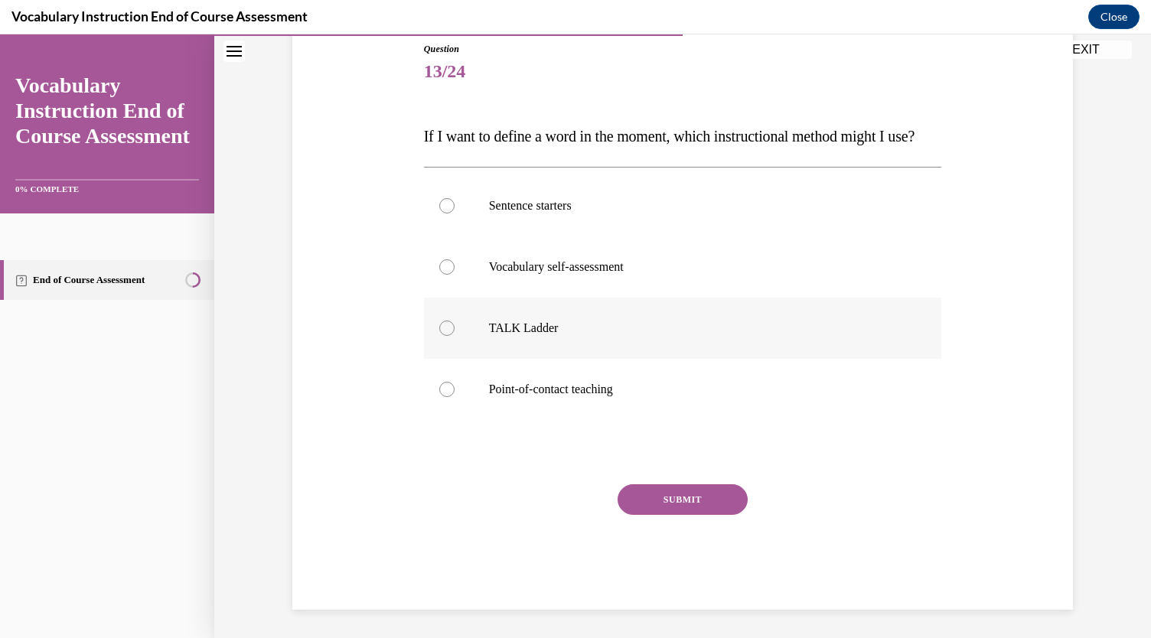
click at [615, 344] on label "TALK Ladder" at bounding box center [683, 328] width 518 height 61
click at [455, 336] on input "TALK Ladder" at bounding box center [446, 328] width 15 height 15
radio input "true"
click at [596, 420] on label "Point-of-contact teaching" at bounding box center [683, 389] width 518 height 61
click at [455, 397] on input "Point-of-contact teaching" at bounding box center [446, 389] width 15 height 15
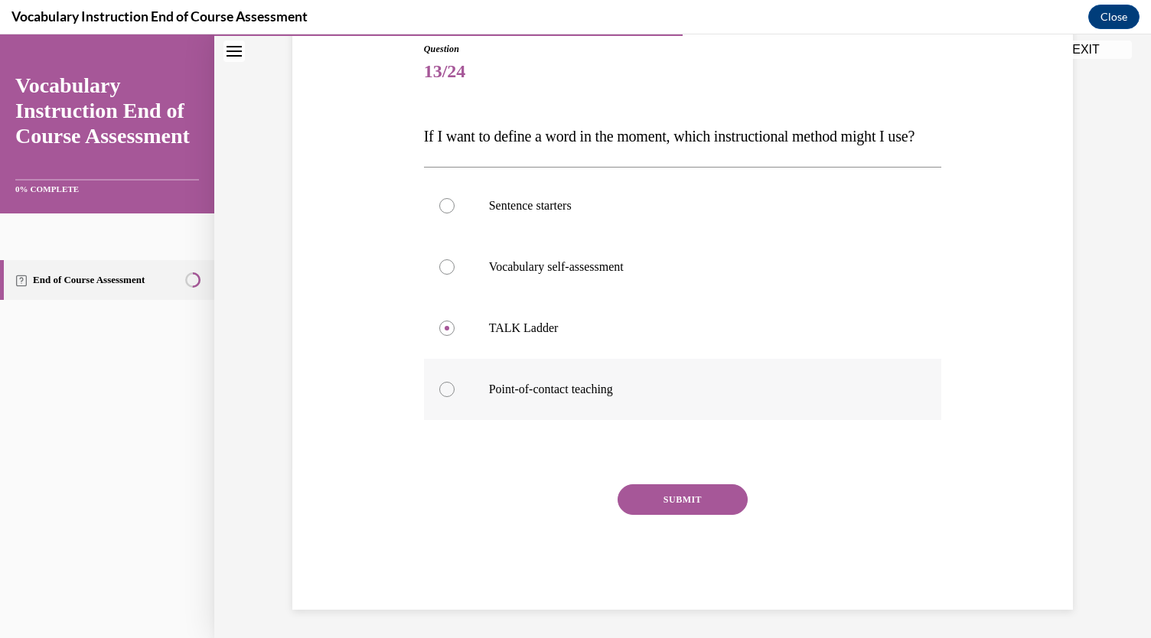
radio input "true"
click at [671, 515] on button "SUBMIT" at bounding box center [683, 500] width 130 height 31
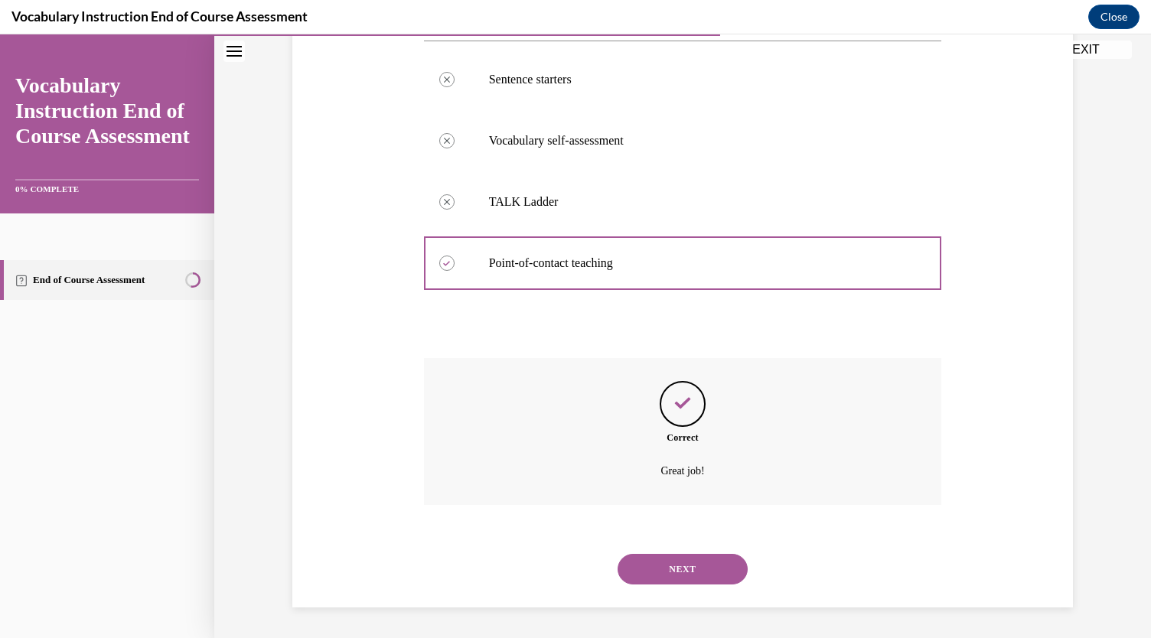
scroll to position [327, 0]
click at [668, 572] on button "NEXT" at bounding box center [683, 569] width 130 height 31
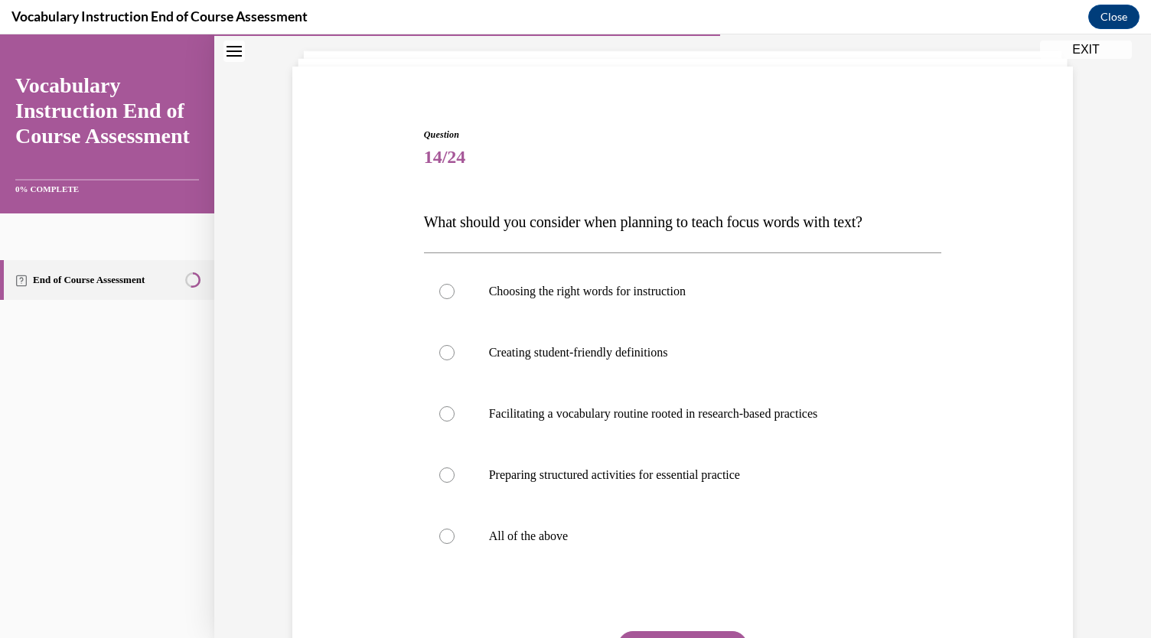
scroll to position [86, 0]
click at [668, 572] on div "Choosing the right words for instruction Creating student-friendly definitions …" at bounding box center [683, 413] width 518 height 322
click at [644, 524] on label "All of the above" at bounding box center [683, 535] width 518 height 61
click at [455, 528] on input "All of the above" at bounding box center [446, 535] width 15 height 15
radio input "true"
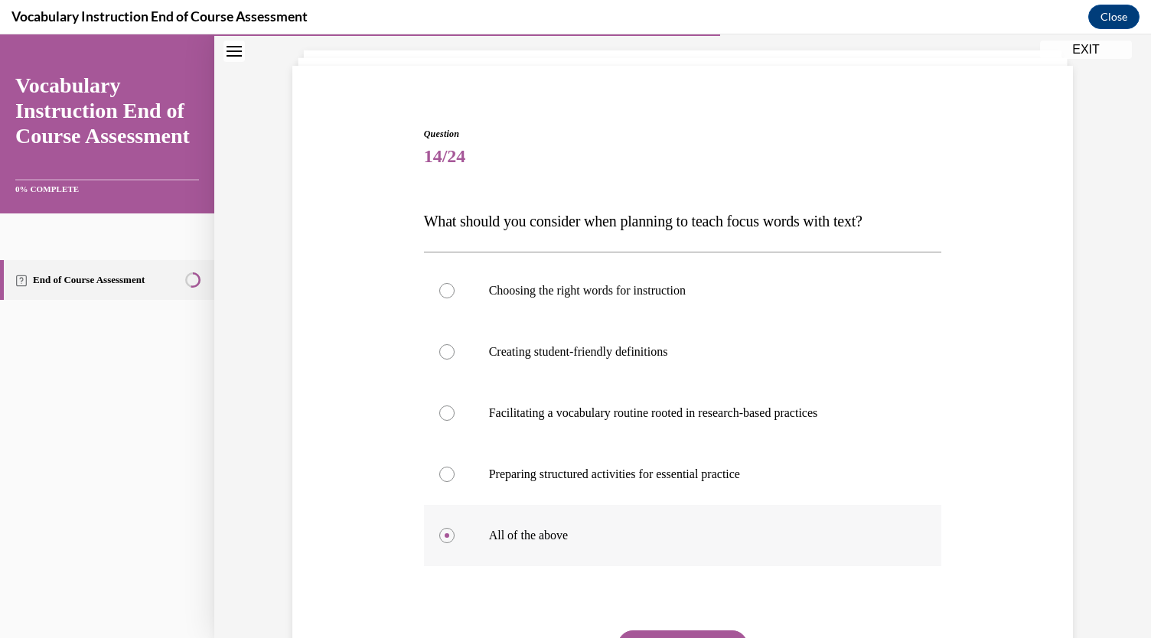
scroll to position [233, 0]
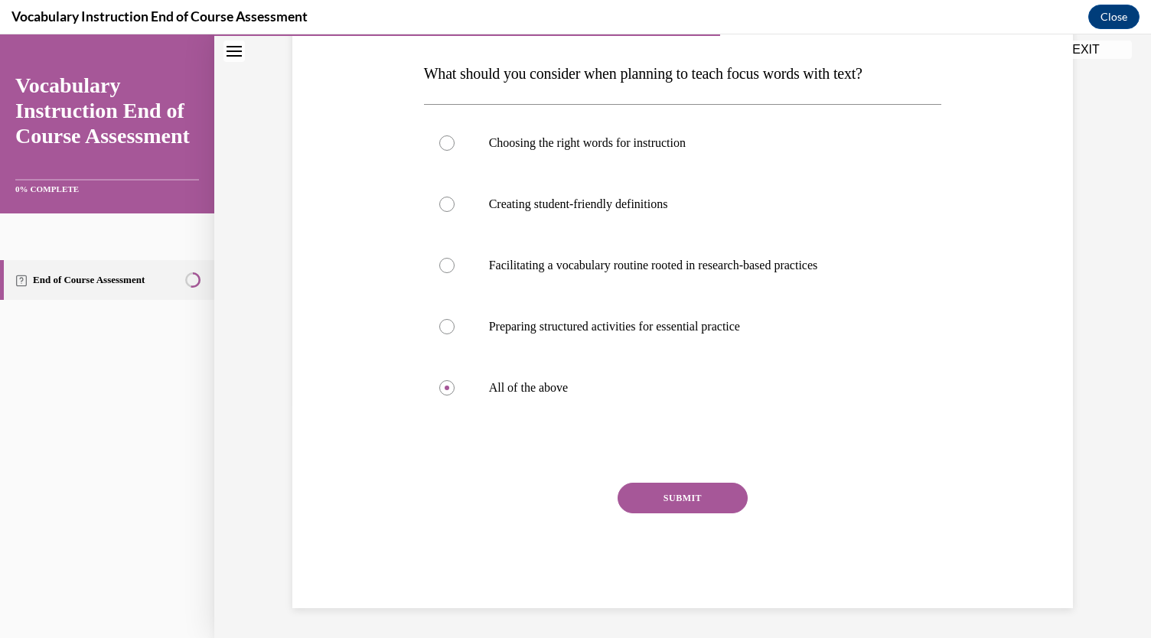
click at [671, 503] on button "SUBMIT" at bounding box center [683, 498] width 130 height 31
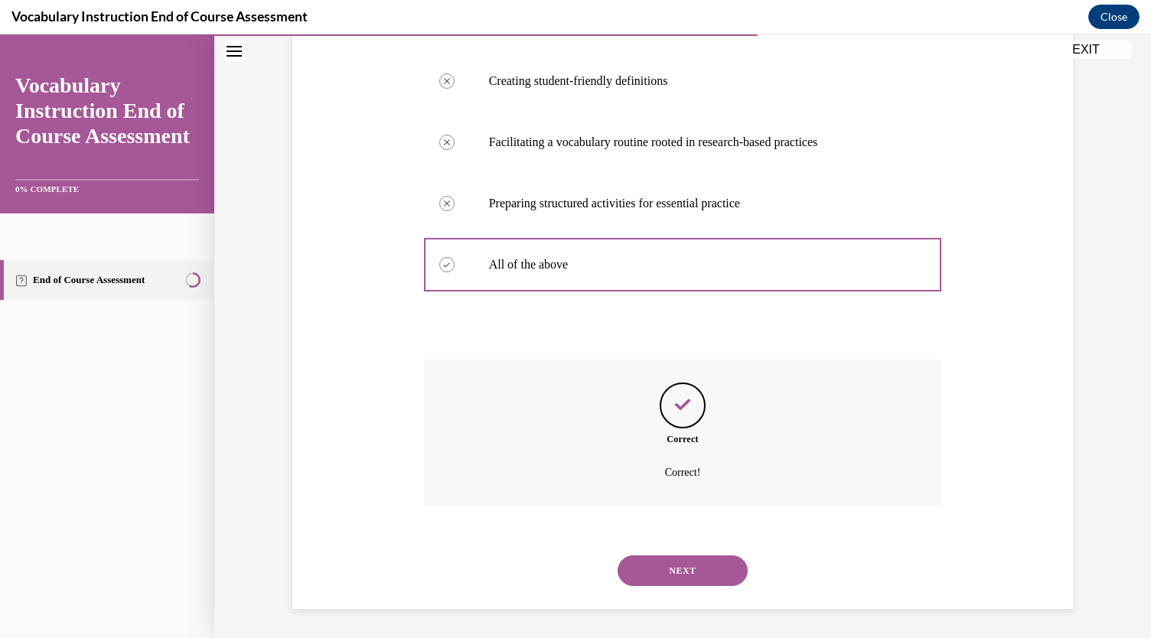
scroll to position [358, 0]
click at [629, 562] on button "NEXT" at bounding box center [683, 570] width 130 height 31
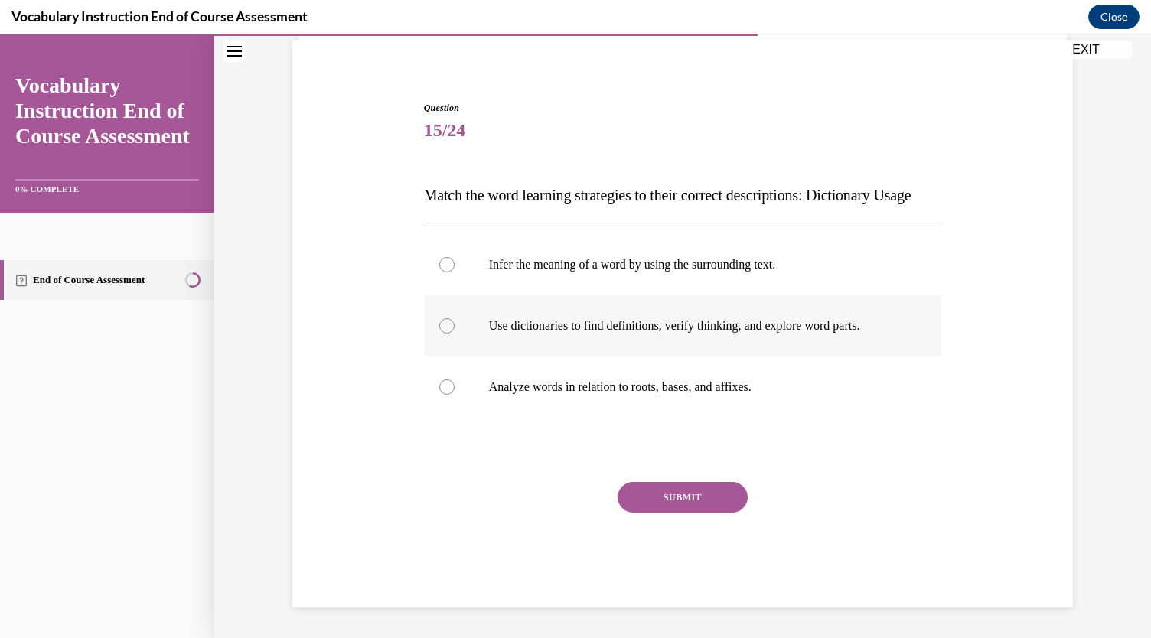
click at [583, 348] on label "Use dictionaries to find definitions, verify thinking, and explore word parts." at bounding box center [683, 325] width 518 height 61
click at [455, 334] on input "Use dictionaries to find definitions, verify thinking, and explore word parts." at bounding box center [446, 325] width 15 height 15
radio input "true"
click at [646, 489] on button "SUBMIT" at bounding box center [683, 497] width 130 height 31
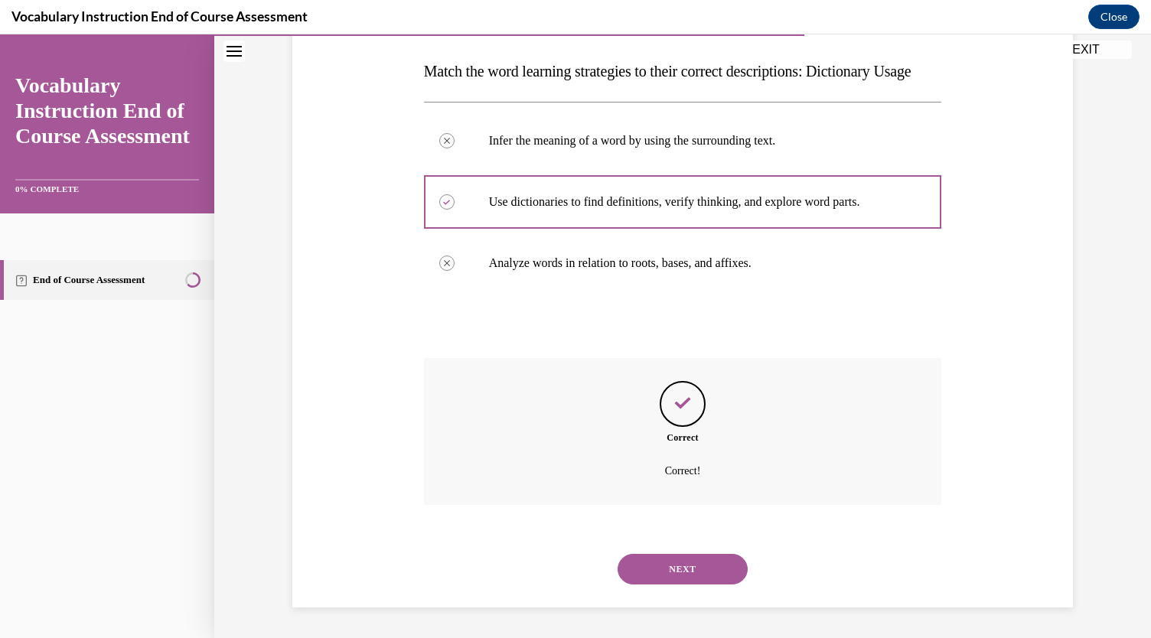
scroll to position [266, 0]
click at [656, 566] on button "NEXT" at bounding box center [683, 569] width 130 height 31
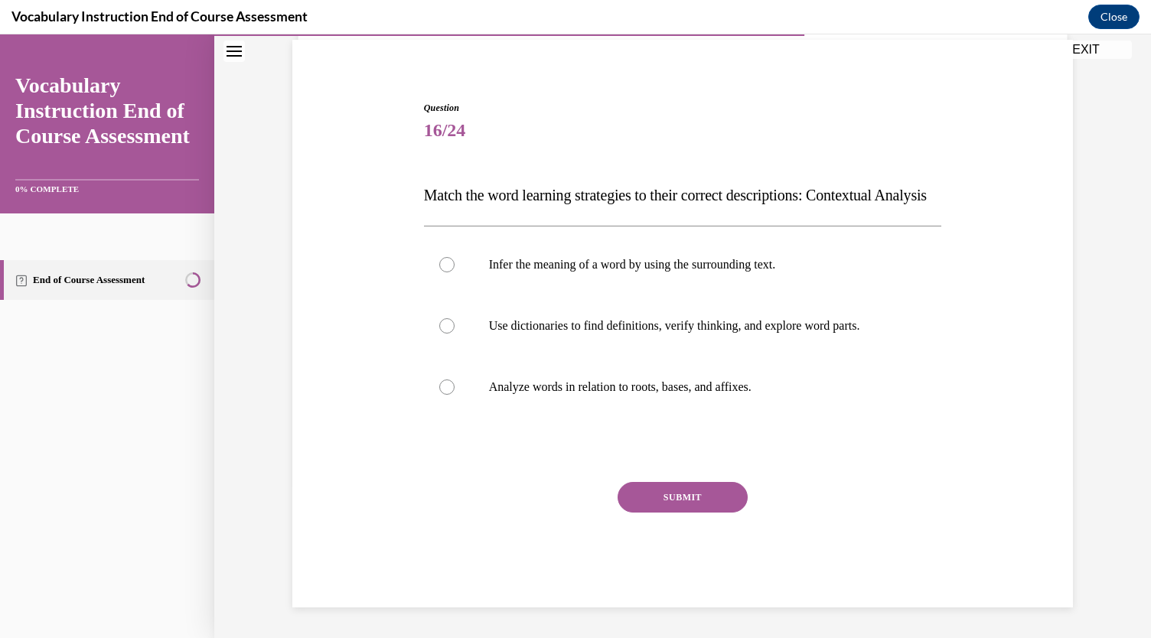
scroll to position [142, 0]
click at [605, 254] on label "Infer the meaning of a word by using the surrounding text." at bounding box center [683, 264] width 518 height 61
click at [455, 257] on input "Infer the meaning of a word by using the surrounding text." at bounding box center [446, 264] width 15 height 15
radio input "true"
click at [713, 479] on div "Question 16/24 Match the word learning strategies to their correct descriptions…" at bounding box center [683, 354] width 518 height 507
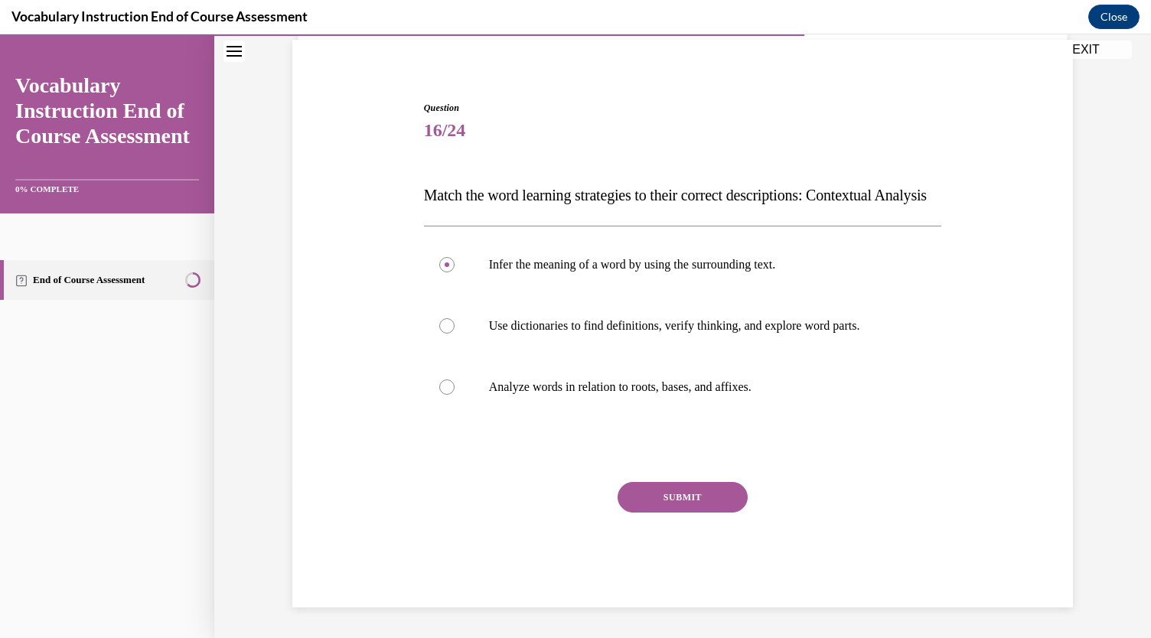
click at [618, 498] on button "SUBMIT" at bounding box center [683, 497] width 130 height 31
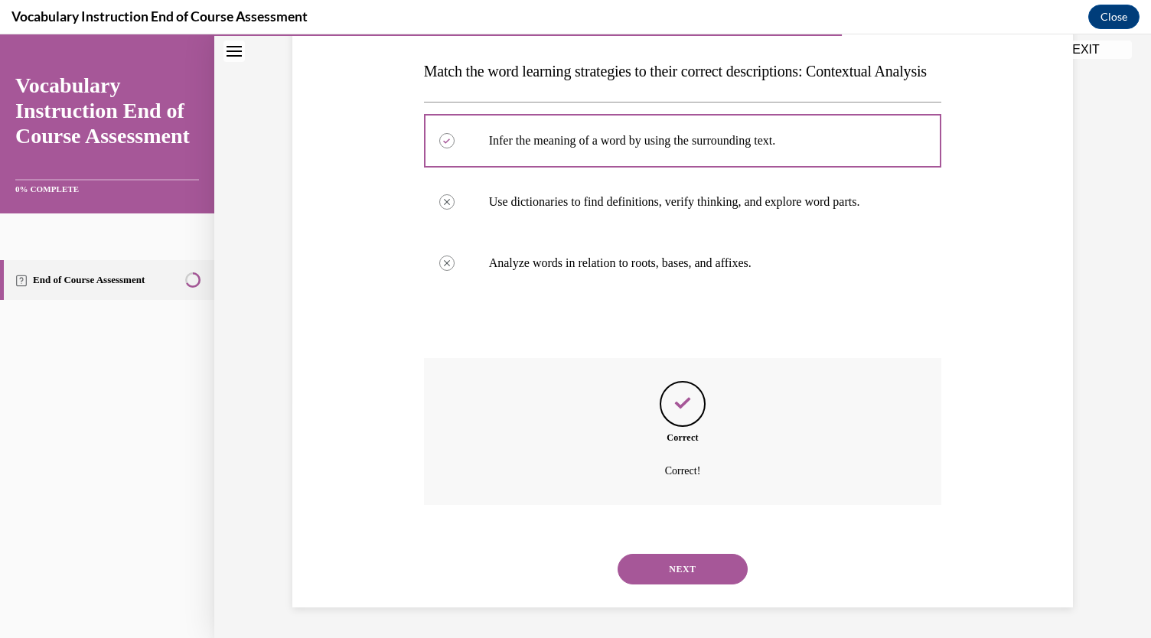
scroll to position [266, 0]
click at [635, 576] on button "NEXT" at bounding box center [683, 569] width 130 height 31
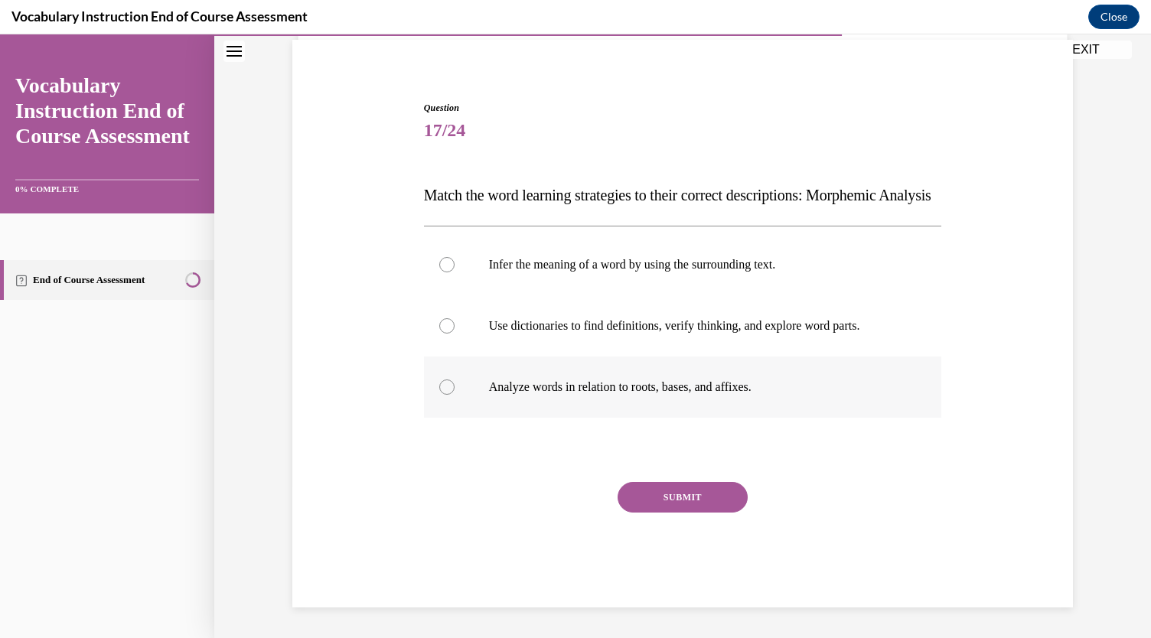
click at [443, 387] on div at bounding box center [446, 387] width 15 height 15
click at [443, 387] on input "Analyze words in relation to roots, bases, and affixes." at bounding box center [446, 387] width 15 height 15
radio input "true"
click at [648, 495] on button "SUBMIT" at bounding box center [683, 497] width 130 height 31
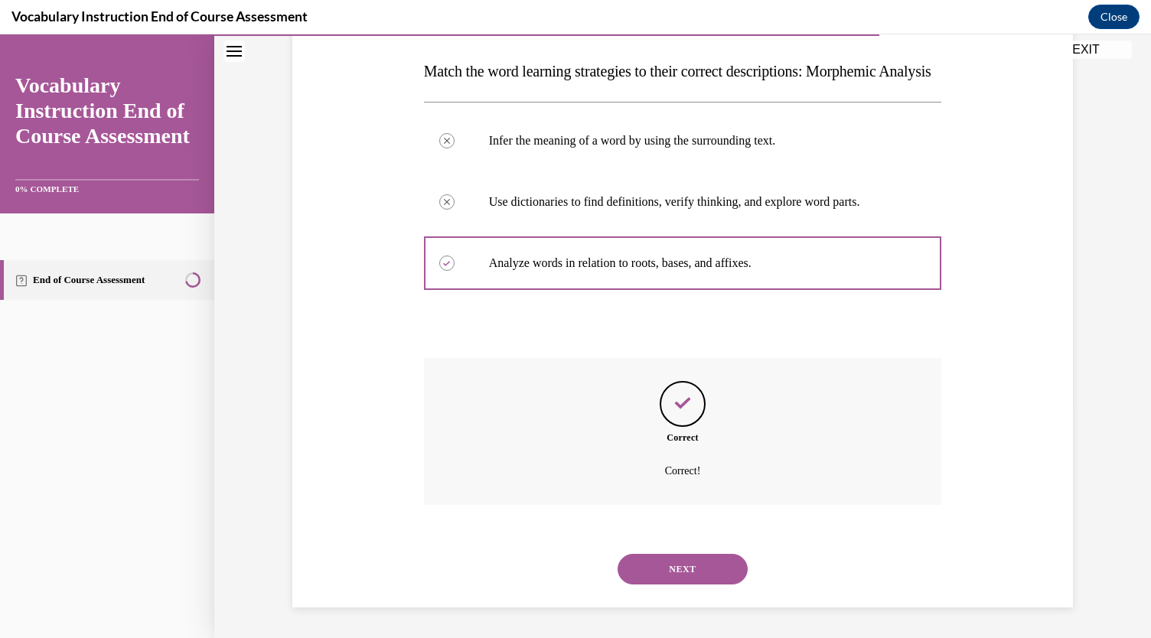
scroll to position [266, 0]
click at [650, 545] on div "NEXT" at bounding box center [683, 569] width 518 height 61
click at [659, 564] on button "NEXT" at bounding box center [683, 569] width 130 height 31
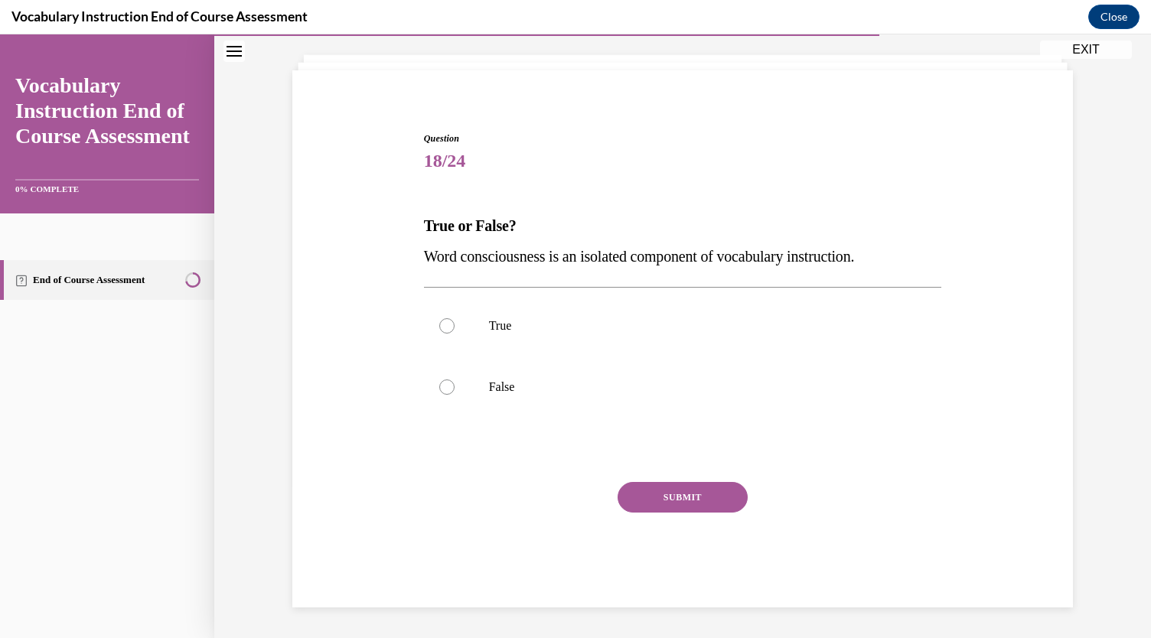
scroll to position [80, 0]
click at [444, 387] on div at bounding box center [446, 387] width 15 height 15
click at [444, 387] on input "False" at bounding box center [446, 387] width 15 height 15
radio input "true"
click at [680, 508] on button "SUBMIT" at bounding box center [683, 498] width 130 height 31
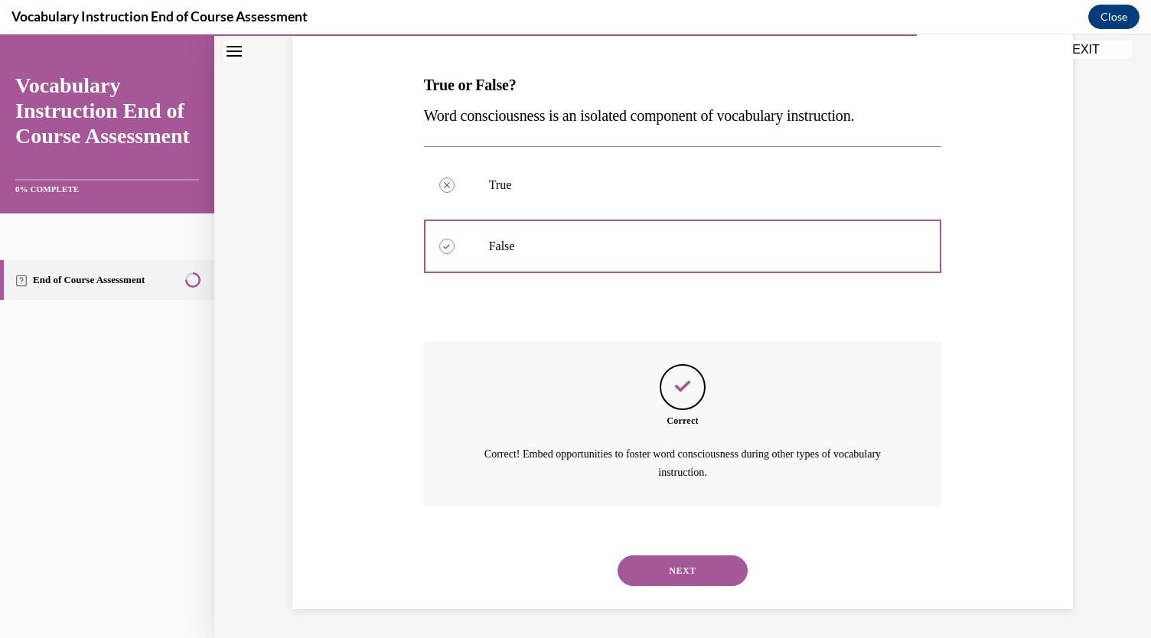
click at [647, 560] on button "NEXT" at bounding box center [683, 571] width 130 height 31
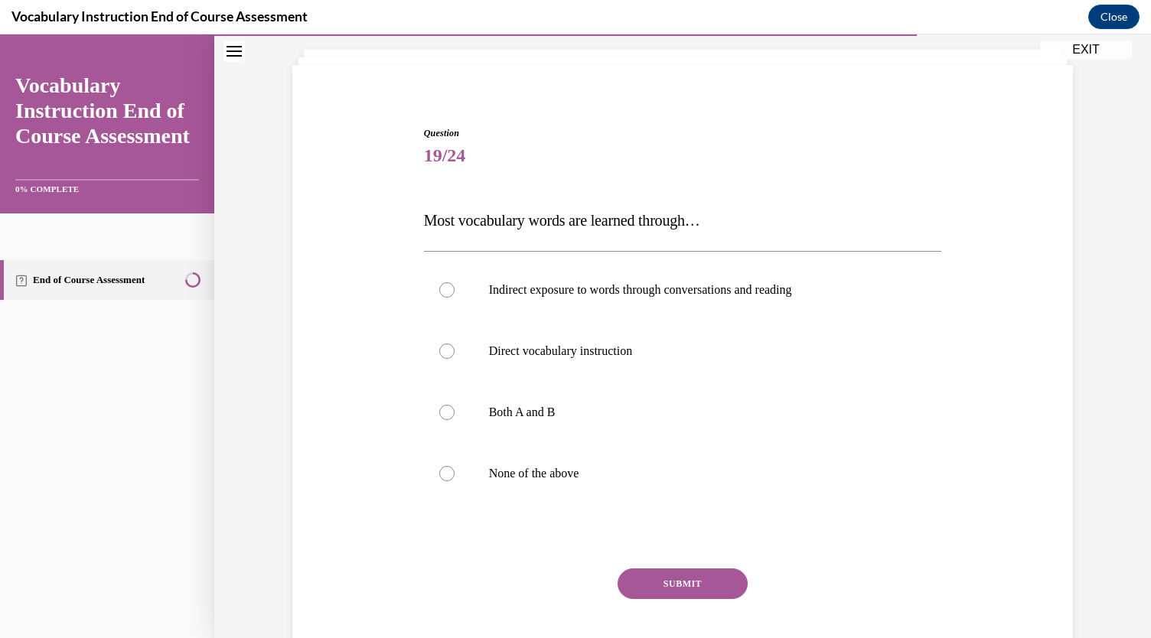
scroll to position [119, 0]
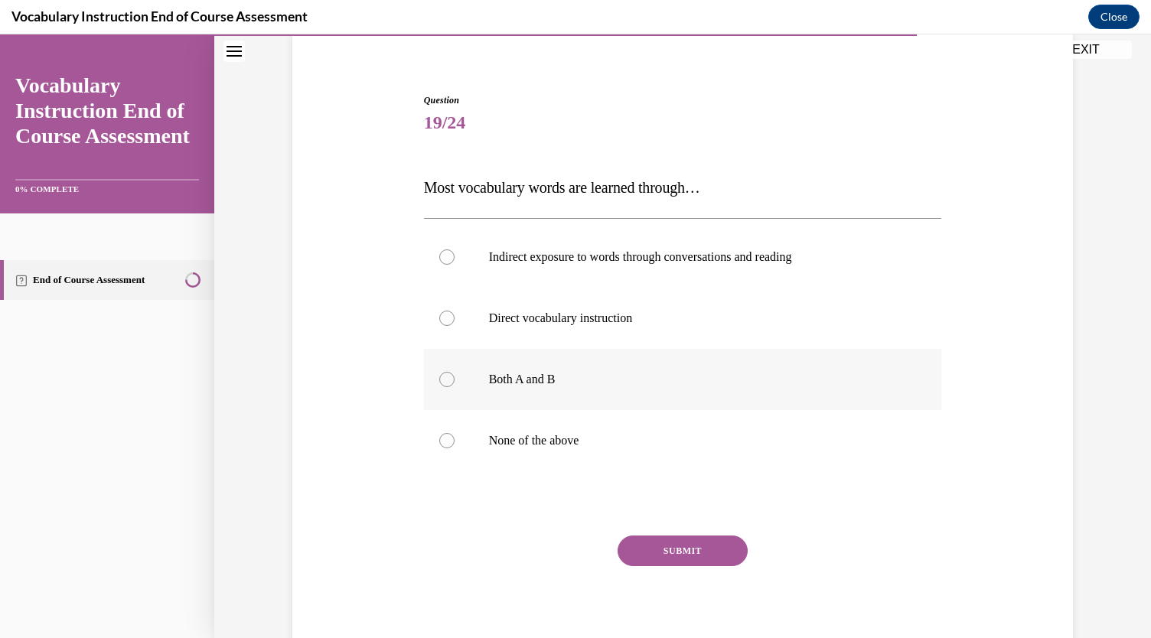
click at [449, 355] on label "Both A and B" at bounding box center [683, 379] width 518 height 61
click at [449, 372] on input "Both A and B" at bounding box center [446, 379] width 15 height 15
radio input "true"
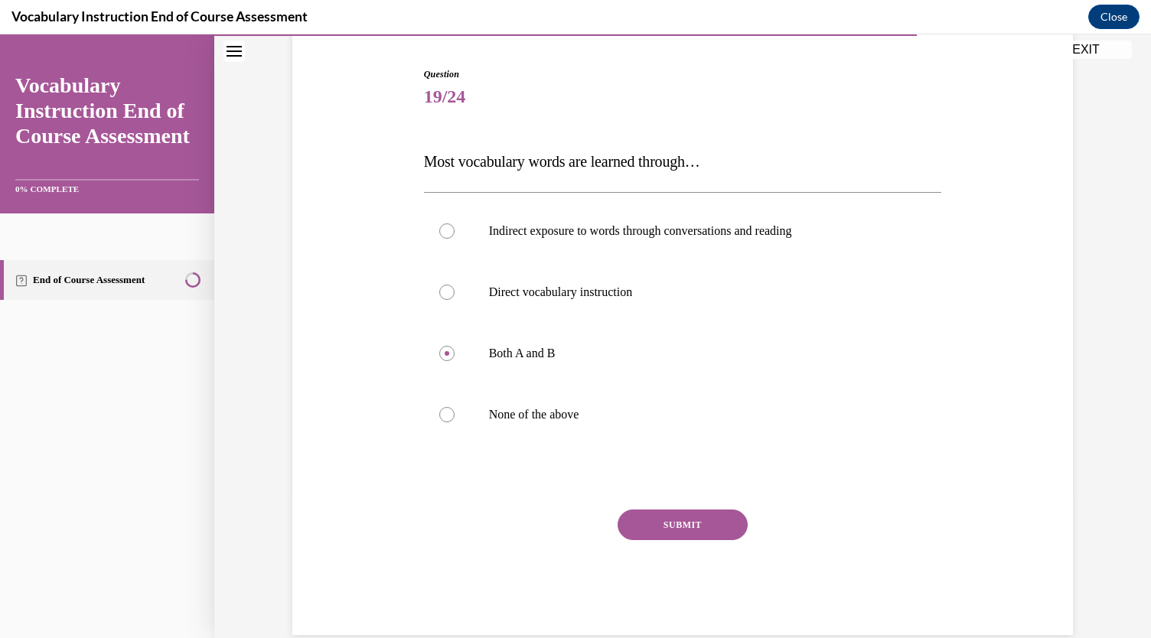
click at [674, 524] on button "SUBMIT" at bounding box center [683, 525] width 130 height 31
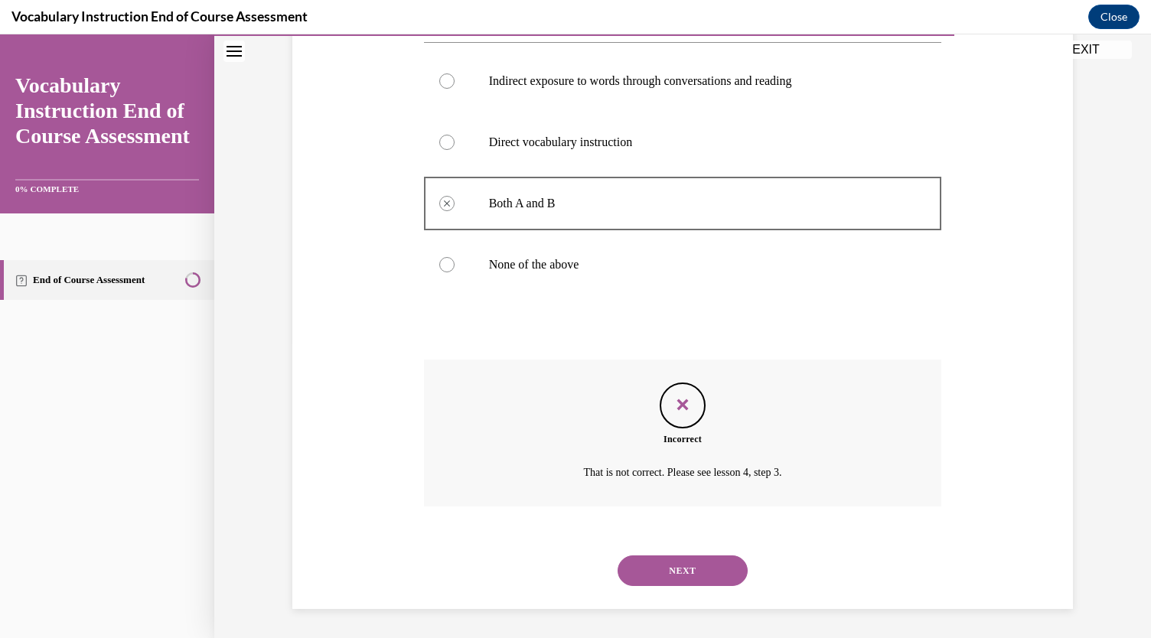
scroll to position [296, 0]
click at [638, 571] on button "NEXT" at bounding box center [683, 570] width 130 height 31
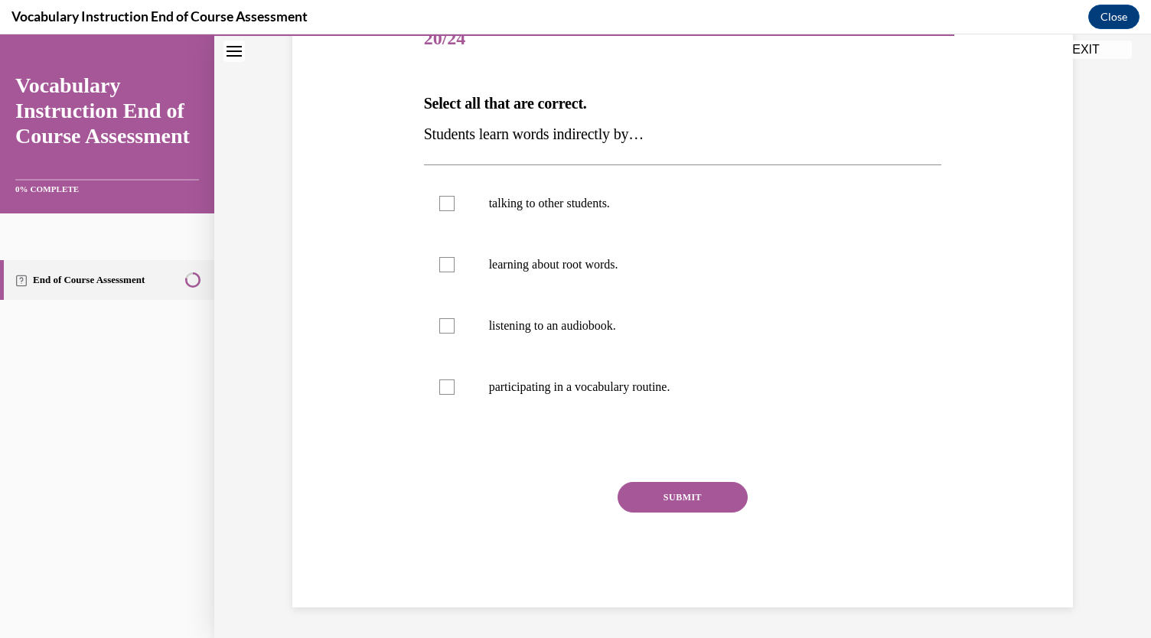
scroll to position [171, 0]
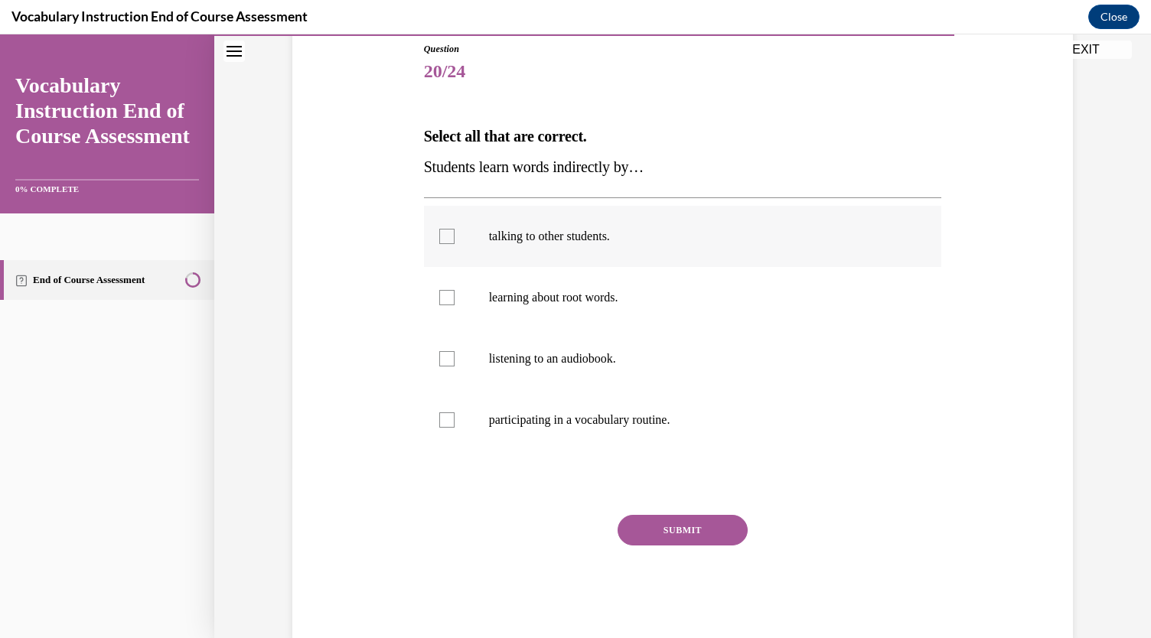
click at [469, 245] on label "talking to other students." at bounding box center [683, 236] width 518 height 61
click at [455, 244] on input "talking to other students." at bounding box center [446, 236] width 15 height 15
checkbox input "true"
click at [429, 294] on label "learning about root words." at bounding box center [683, 297] width 518 height 61
click at [439, 294] on input "learning about root words." at bounding box center [446, 297] width 15 height 15
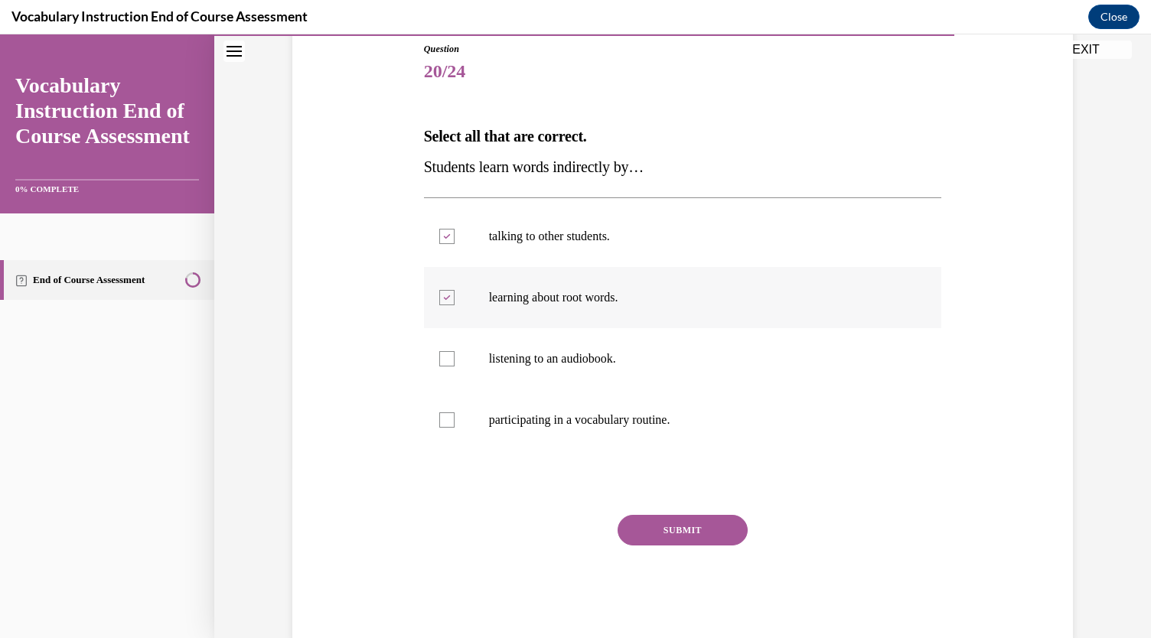
click at [446, 290] on div at bounding box center [446, 297] width 15 height 15
click at [446, 290] on input "learning about root words." at bounding box center [446, 297] width 15 height 15
checkbox input "false"
click at [450, 361] on label "listening to an audiobook." at bounding box center [683, 358] width 518 height 61
click at [450, 361] on input "listening to an audiobook." at bounding box center [446, 358] width 15 height 15
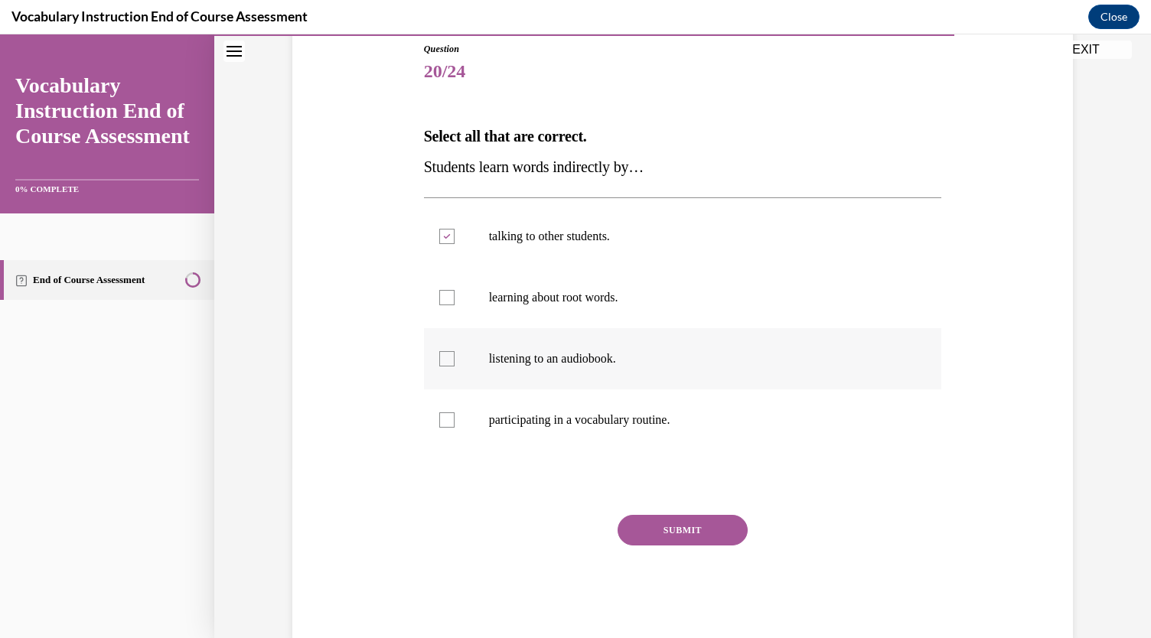
checkbox input "true"
click at [649, 518] on button "SUBMIT" at bounding box center [683, 530] width 130 height 31
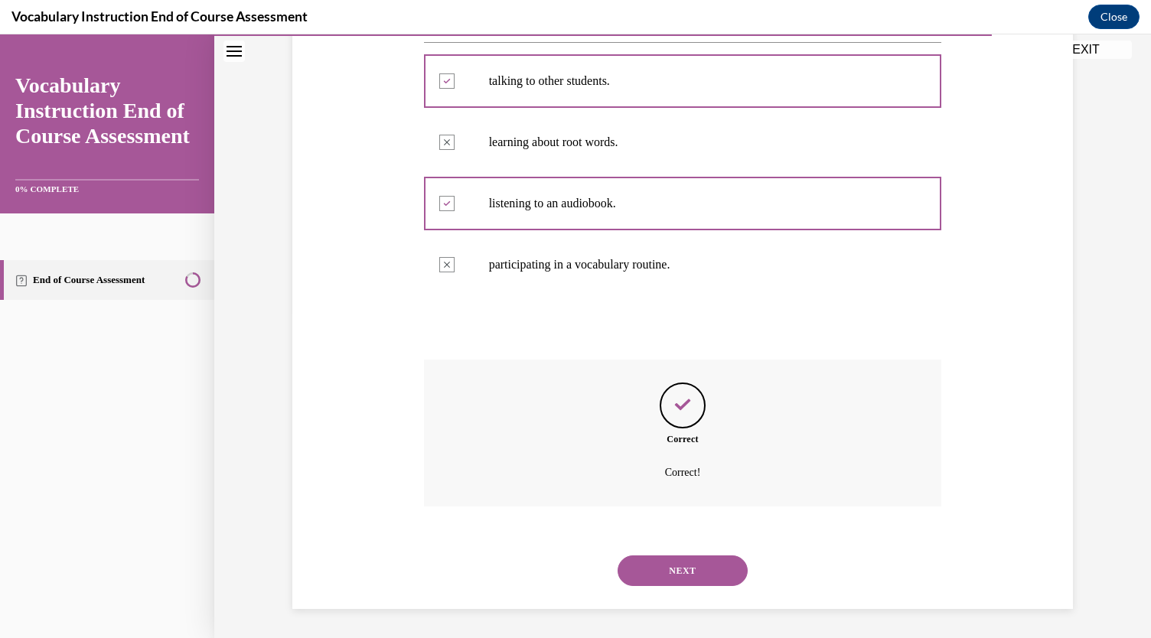
scroll to position [327, 0]
click at [680, 557] on button "NEXT" at bounding box center [683, 570] width 130 height 31
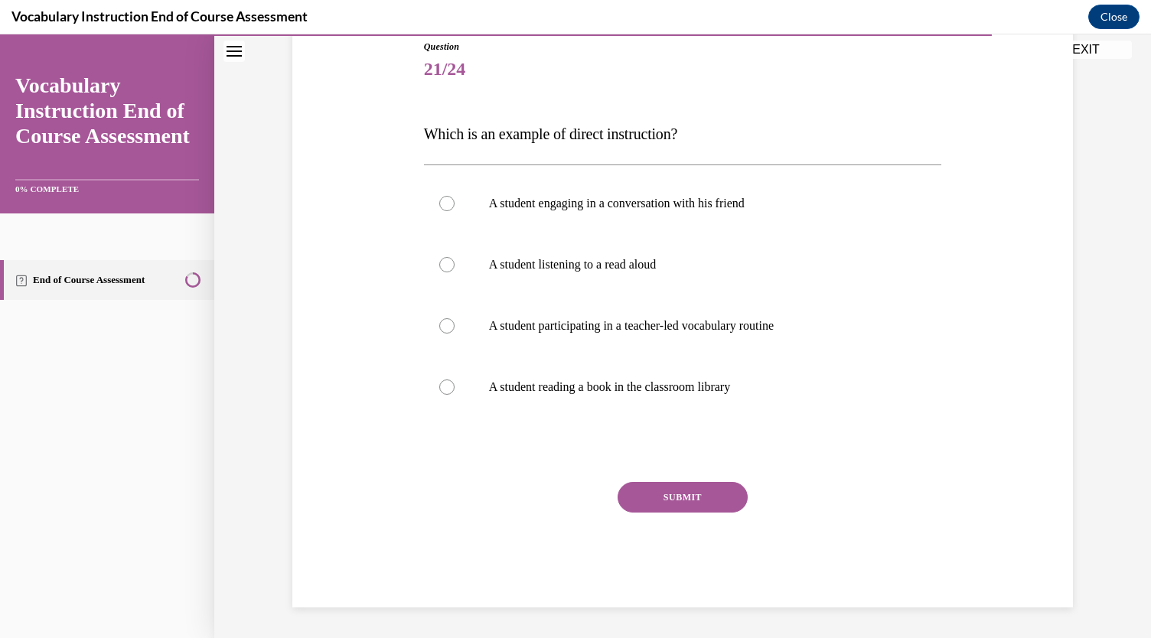
scroll to position [170, 0]
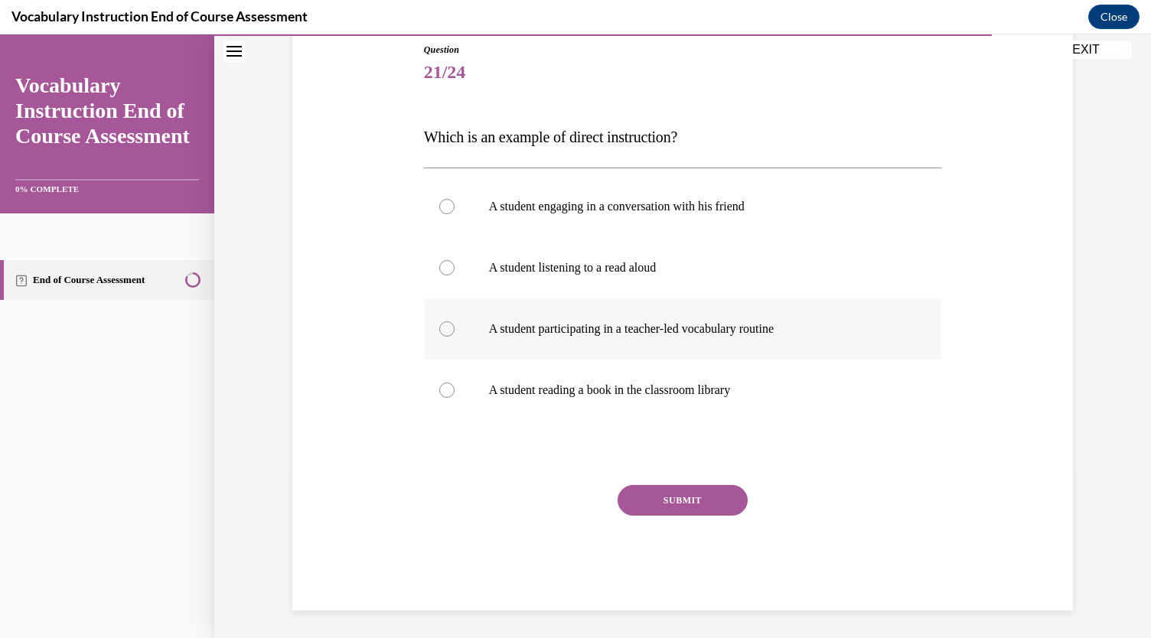
click at [439, 322] on div at bounding box center [446, 329] width 15 height 15
click at [439, 322] on input "A student participating in a teacher-led vocabulary routine" at bounding box center [446, 329] width 15 height 15
radio input "true"
click at [651, 506] on button "SUBMIT" at bounding box center [683, 500] width 130 height 31
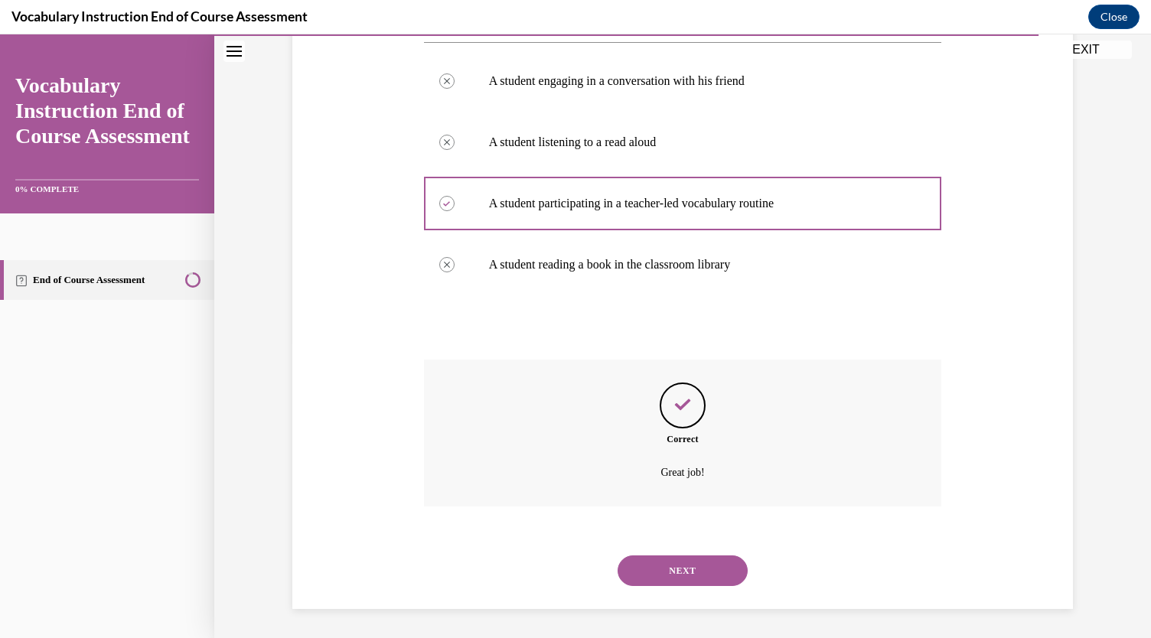
scroll to position [296, 0]
click at [655, 563] on button "NEXT" at bounding box center [683, 570] width 130 height 31
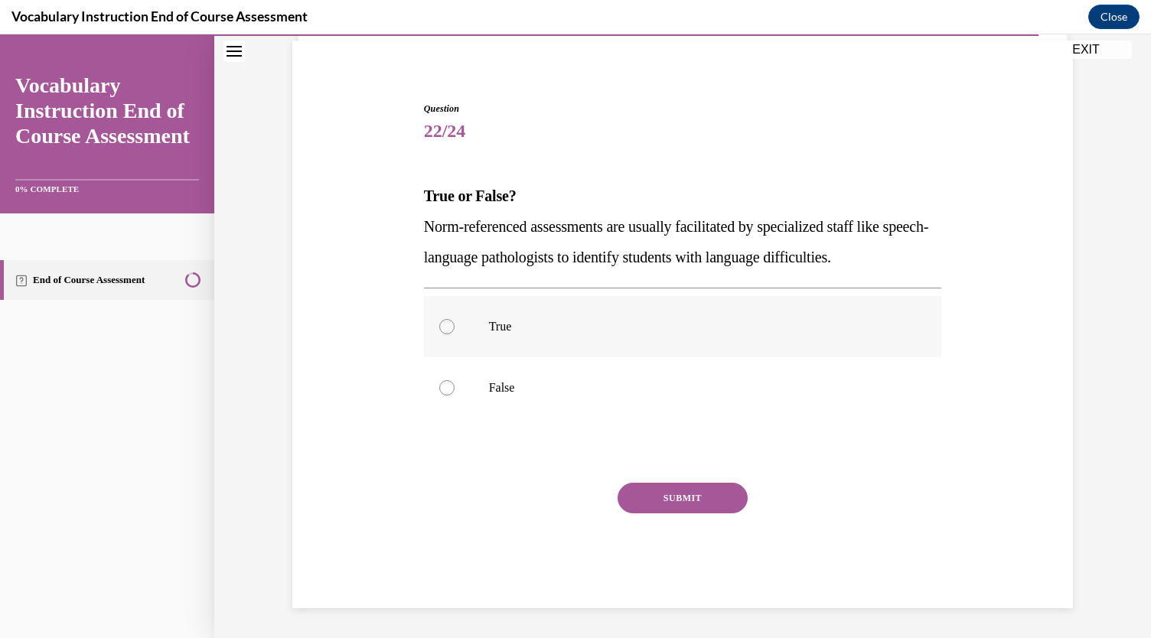
click at [443, 315] on label "True" at bounding box center [683, 326] width 518 height 61
click at [443, 319] on input "True" at bounding box center [446, 326] width 15 height 15
radio input "true"
click at [639, 488] on button "SUBMIT" at bounding box center [683, 498] width 130 height 31
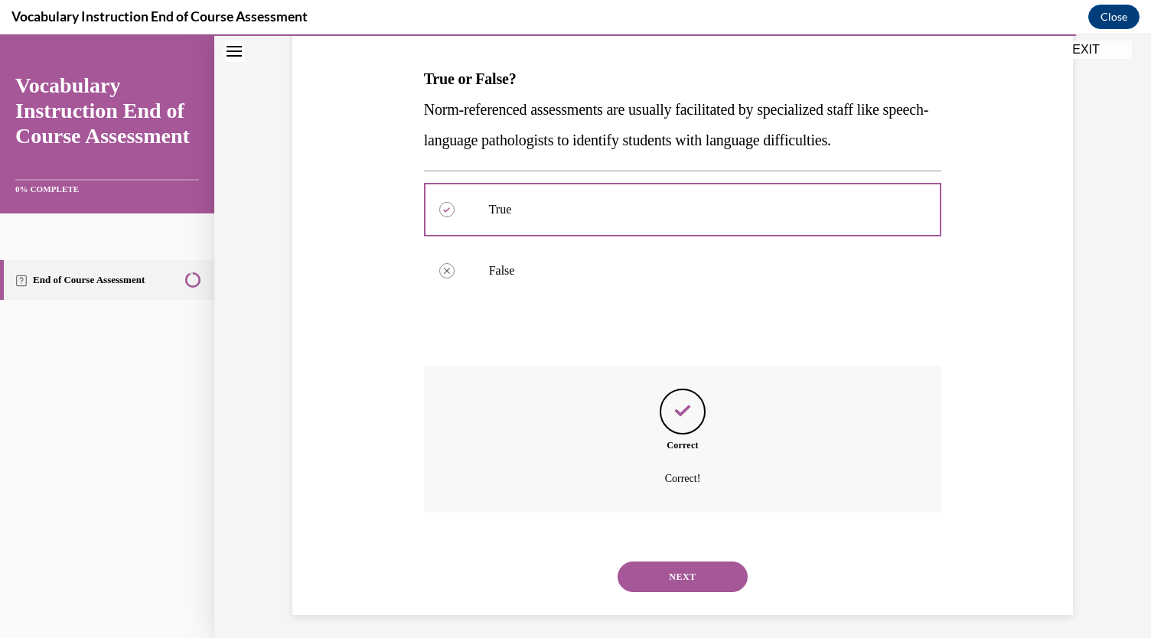
scroll to position [235, 0]
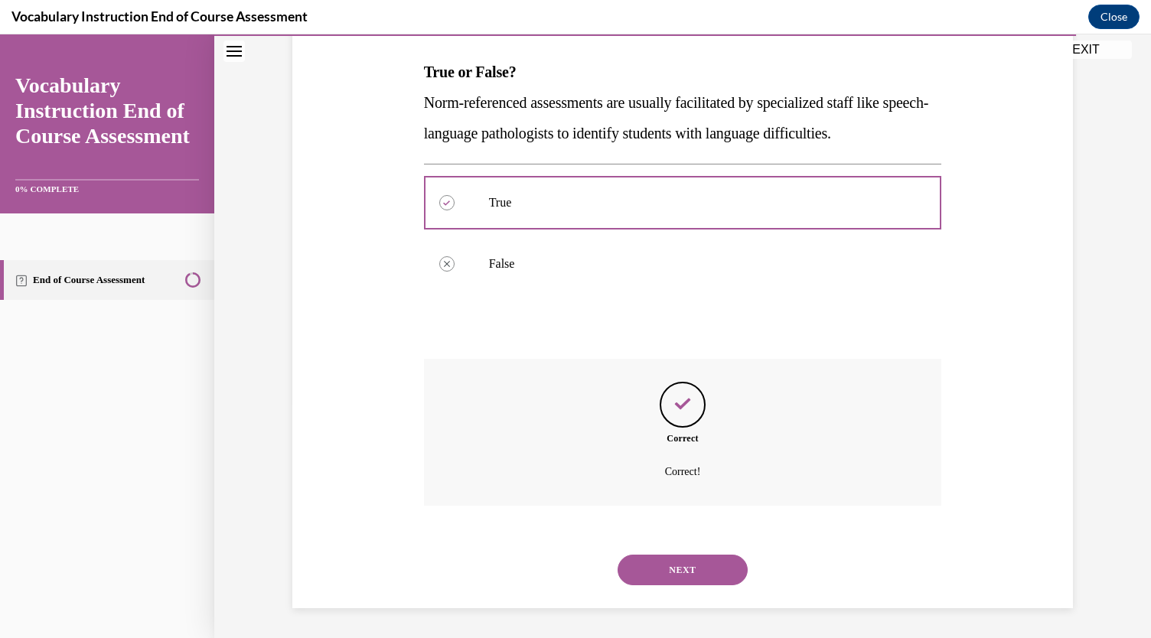
click at [648, 563] on button "NEXT" at bounding box center [683, 570] width 130 height 31
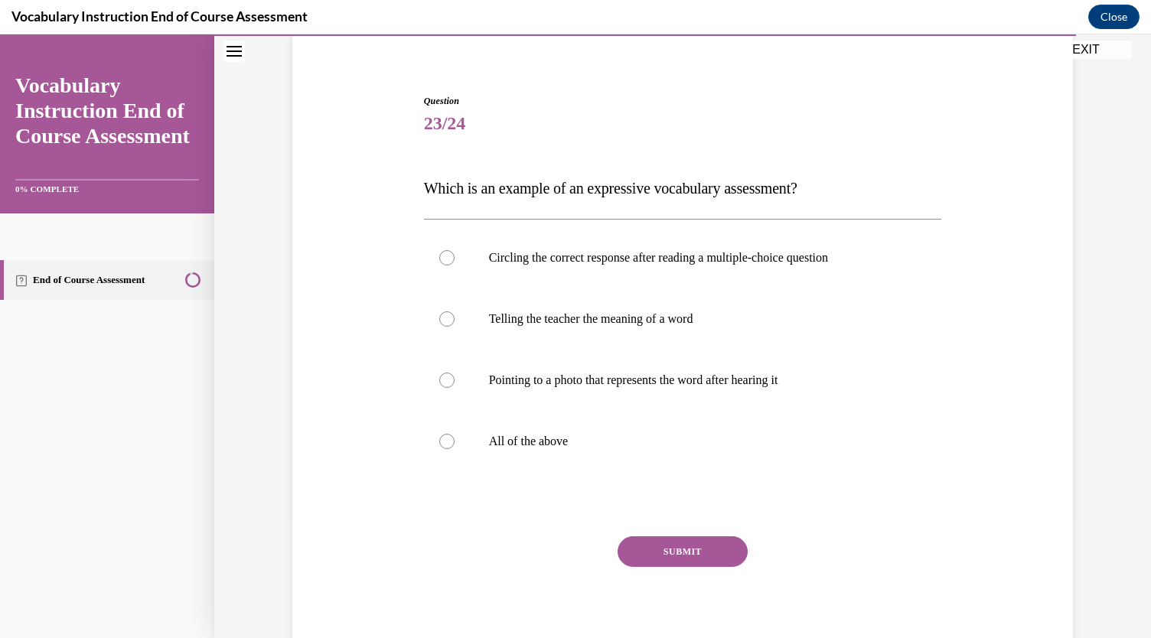
scroll to position [119, 0]
click at [445, 436] on div at bounding box center [446, 440] width 15 height 15
click at [445, 436] on input "All of the above" at bounding box center [446, 440] width 15 height 15
radio input "true"
click at [649, 557] on button "SUBMIT" at bounding box center [683, 551] width 130 height 31
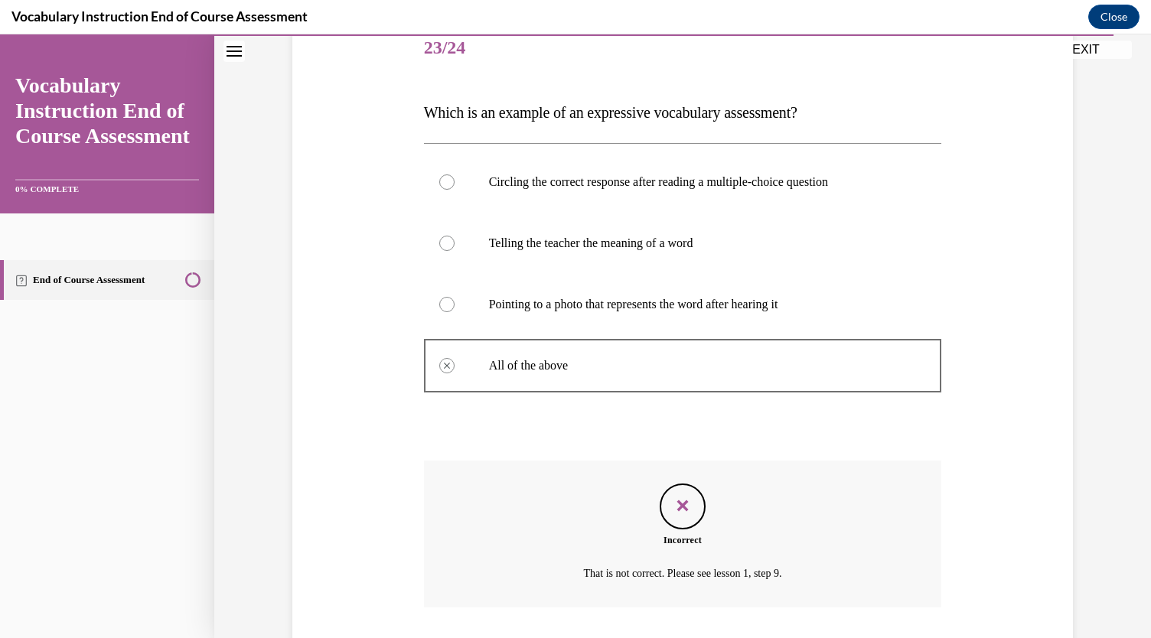
scroll to position [296, 0]
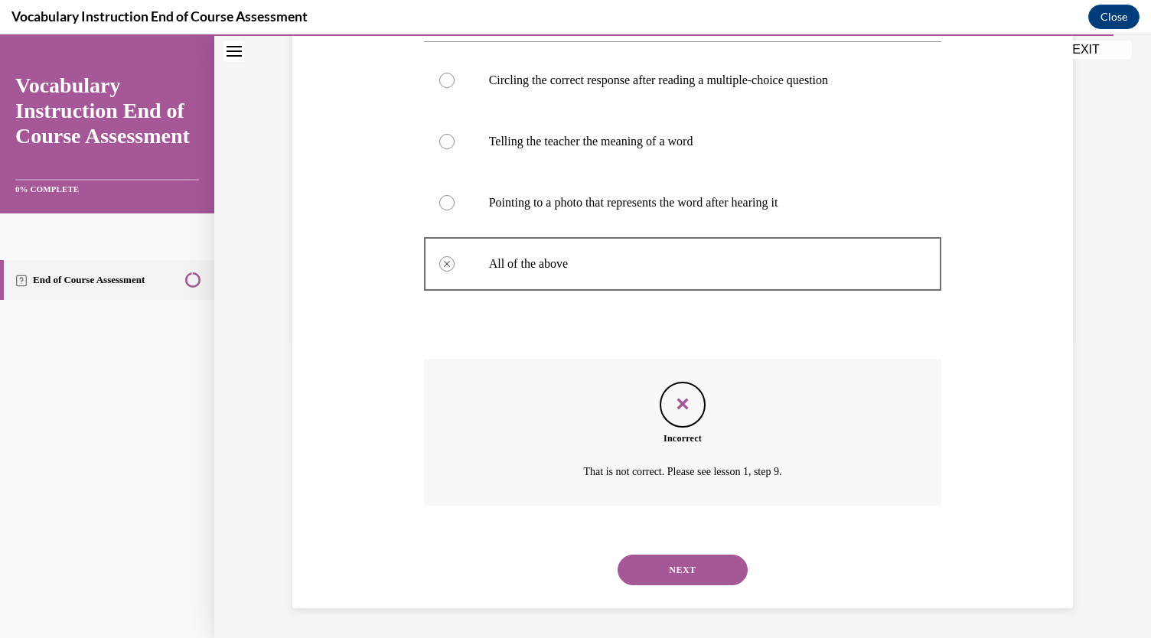
click at [632, 558] on button "NEXT" at bounding box center [683, 570] width 130 height 31
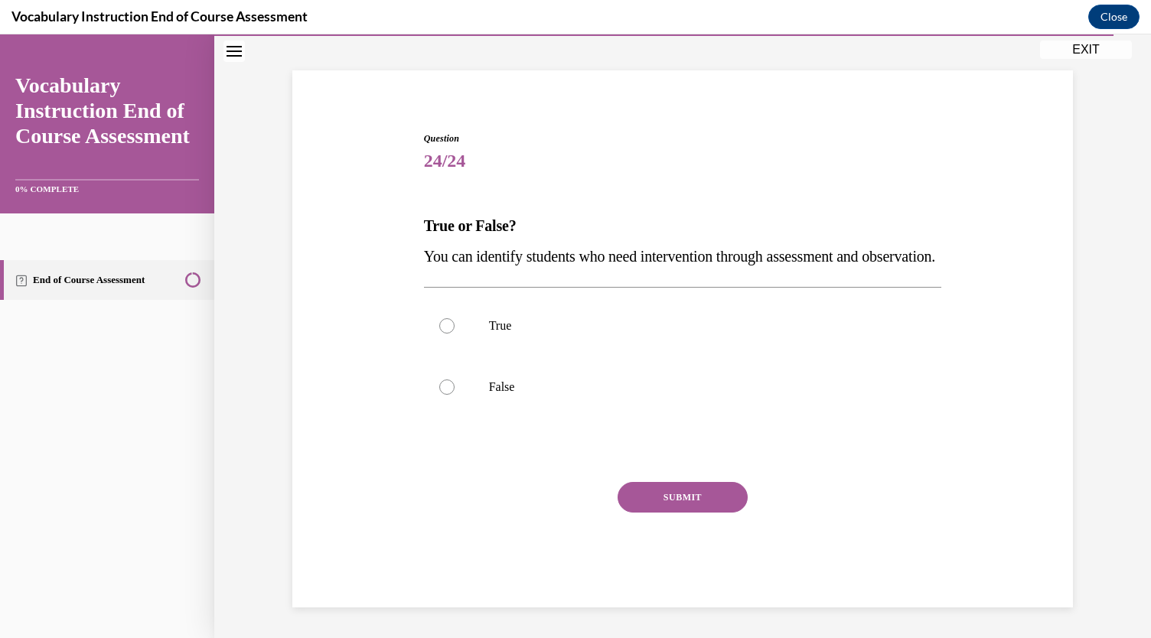
scroll to position [111, 0]
click at [445, 313] on label "True" at bounding box center [683, 325] width 518 height 61
click at [445, 318] on input "True" at bounding box center [446, 325] width 15 height 15
radio input "true"
click at [656, 486] on button "SUBMIT" at bounding box center [683, 497] width 130 height 31
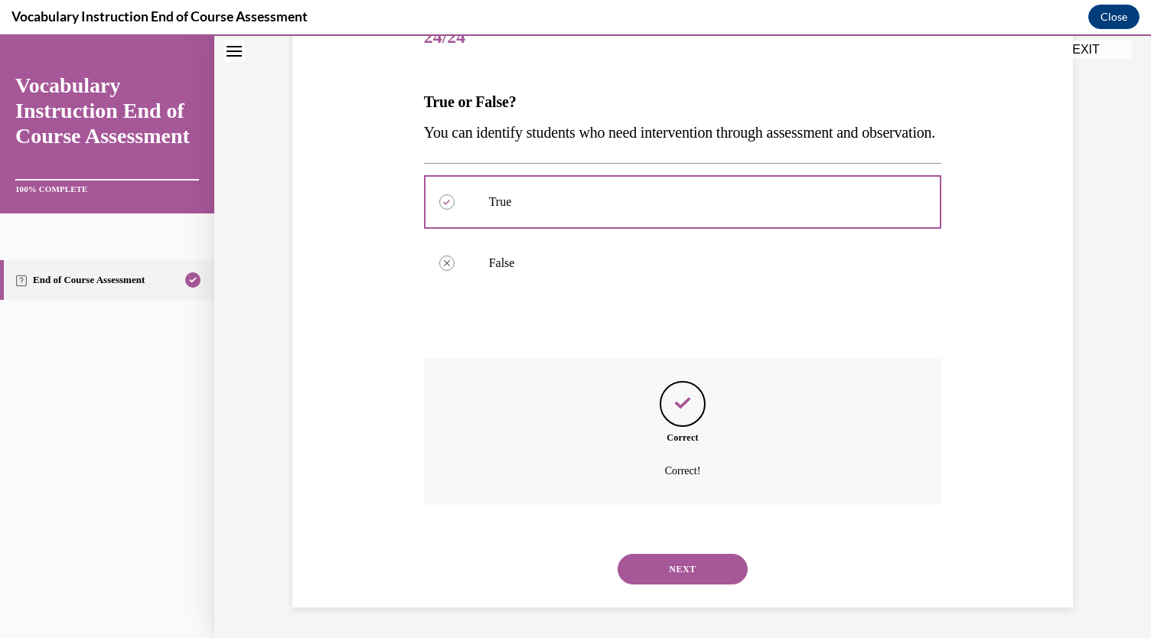
scroll to position [235, 0]
click at [674, 562] on button "NEXT" at bounding box center [683, 569] width 130 height 31
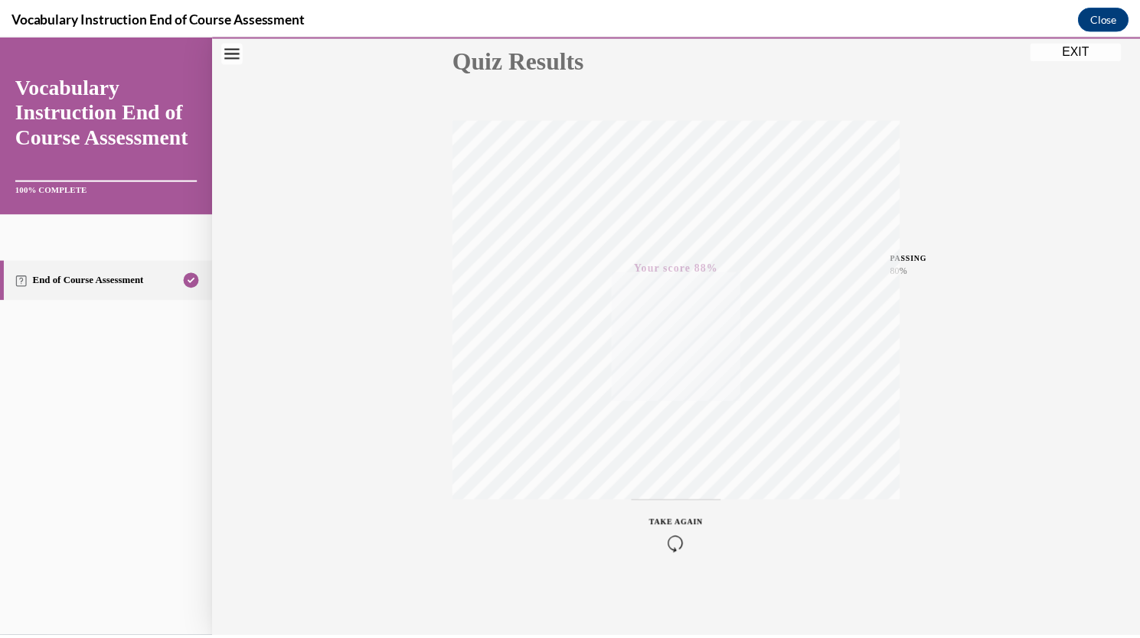
scroll to position [0, 0]
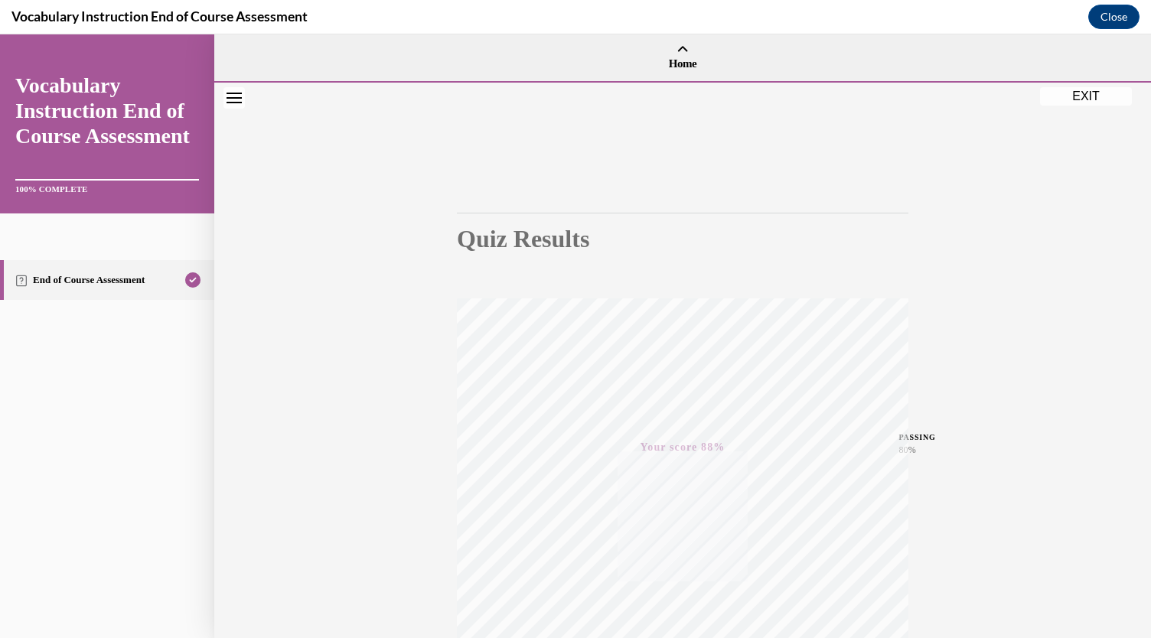
click at [1086, 87] on div "Quiz Results PASSING 80% Your score 88% Passed PASSING 80% Your score Your scor…" at bounding box center [682, 451] width 937 height 736
click at [1084, 95] on button "EXIT" at bounding box center [1086, 96] width 92 height 18
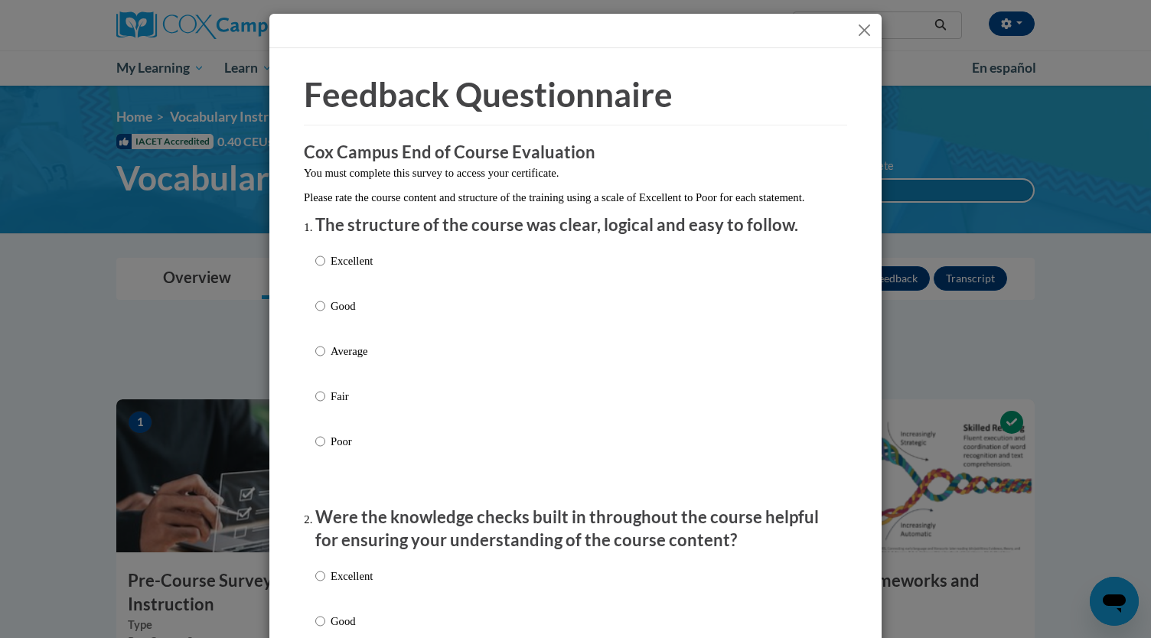
click at [364, 290] on label "Excellent" at bounding box center [343, 273] width 57 height 41
click at [325, 269] on input "Excellent" at bounding box center [320, 261] width 10 height 17
radio input "true"
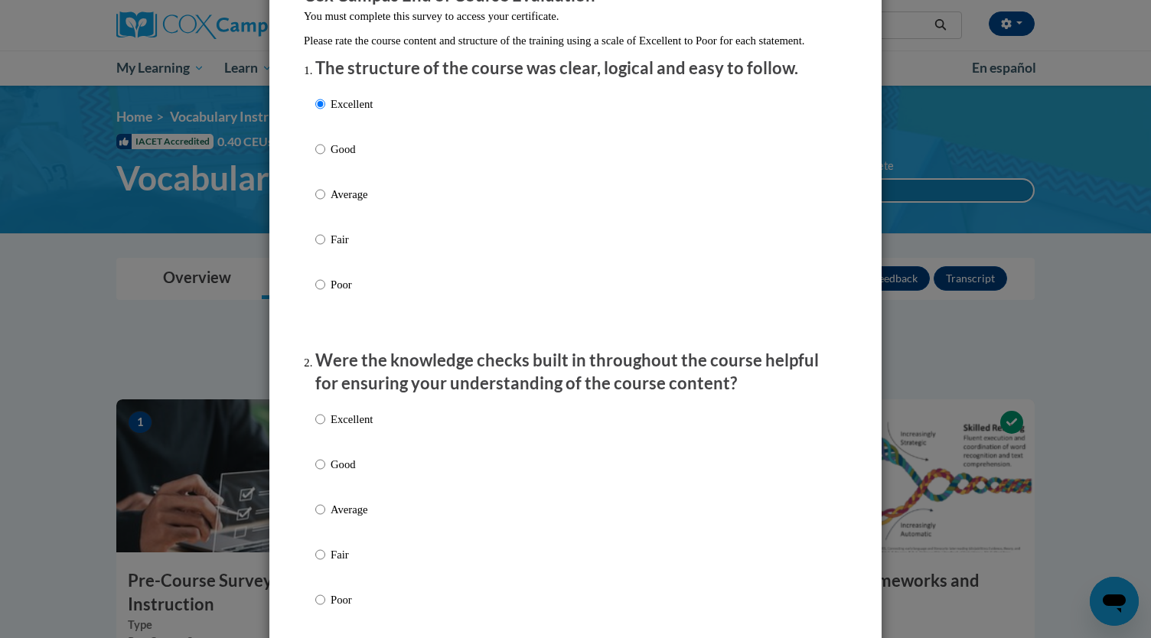
scroll to position [158, 0]
click at [347, 427] on p "Excellent" at bounding box center [352, 418] width 42 height 17
click at [325, 427] on input "Excellent" at bounding box center [320, 418] width 10 height 17
radio input "true"
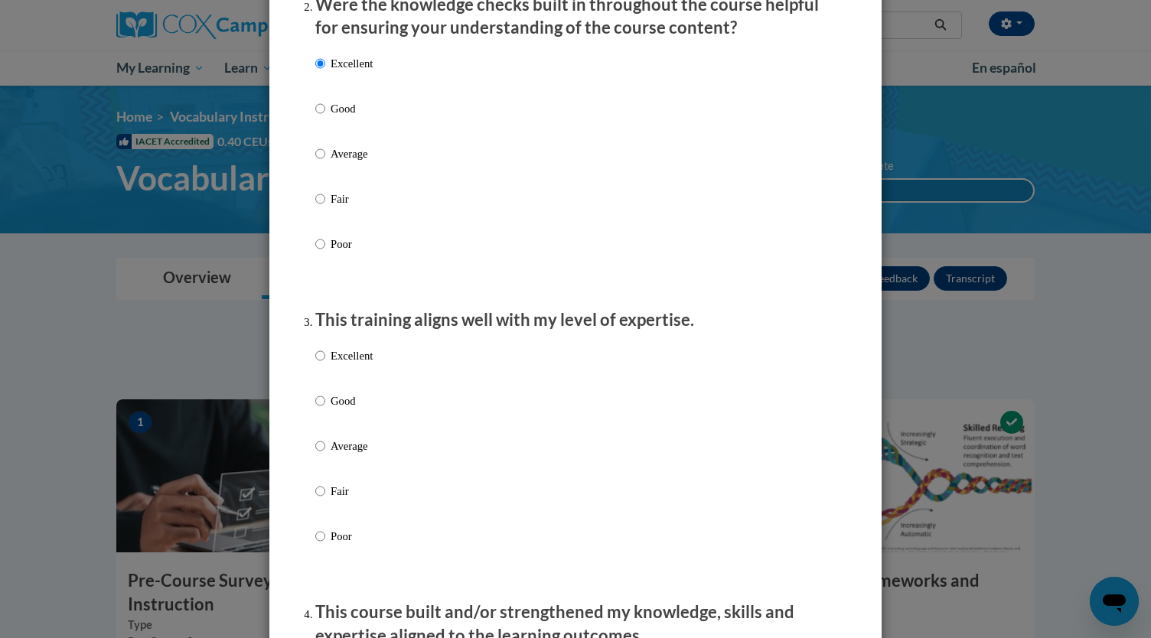
click at [344, 364] on p "Excellent" at bounding box center [352, 356] width 42 height 17
click at [325, 364] on input "Excellent" at bounding box center [320, 356] width 10 height 17
radio input "true"
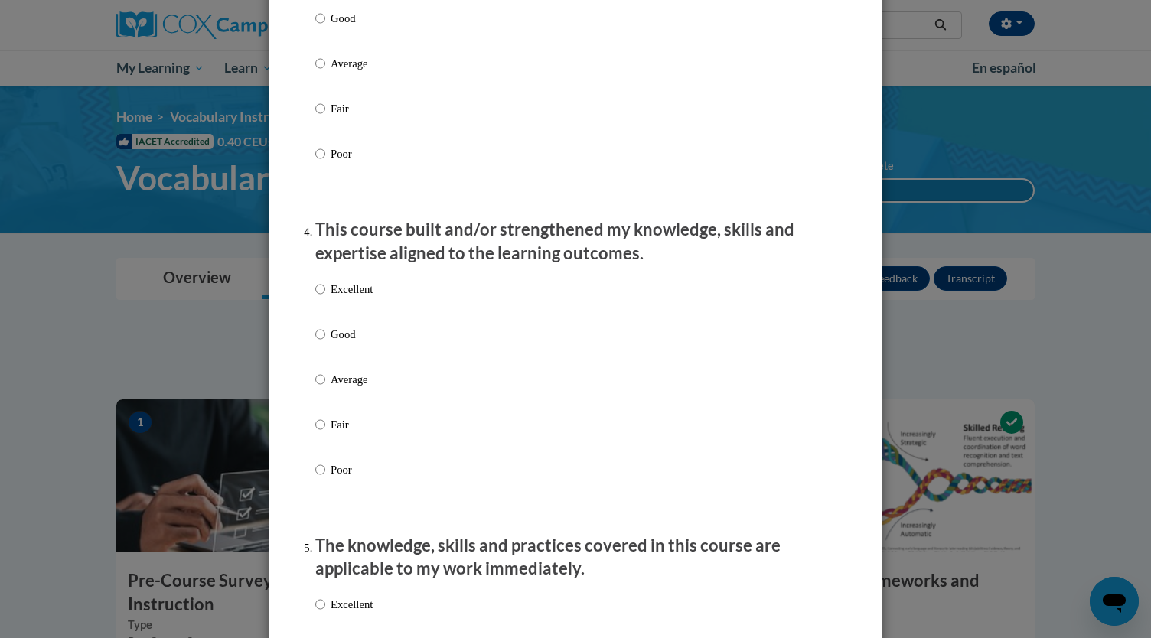
click at [335, 298] on p "Excellent" at bounding box center [352, 289] width 42 height 17
click at [325, 298] on input "Excellent" at bounding box center [320, 289] width 10 height 17
radio input "true"
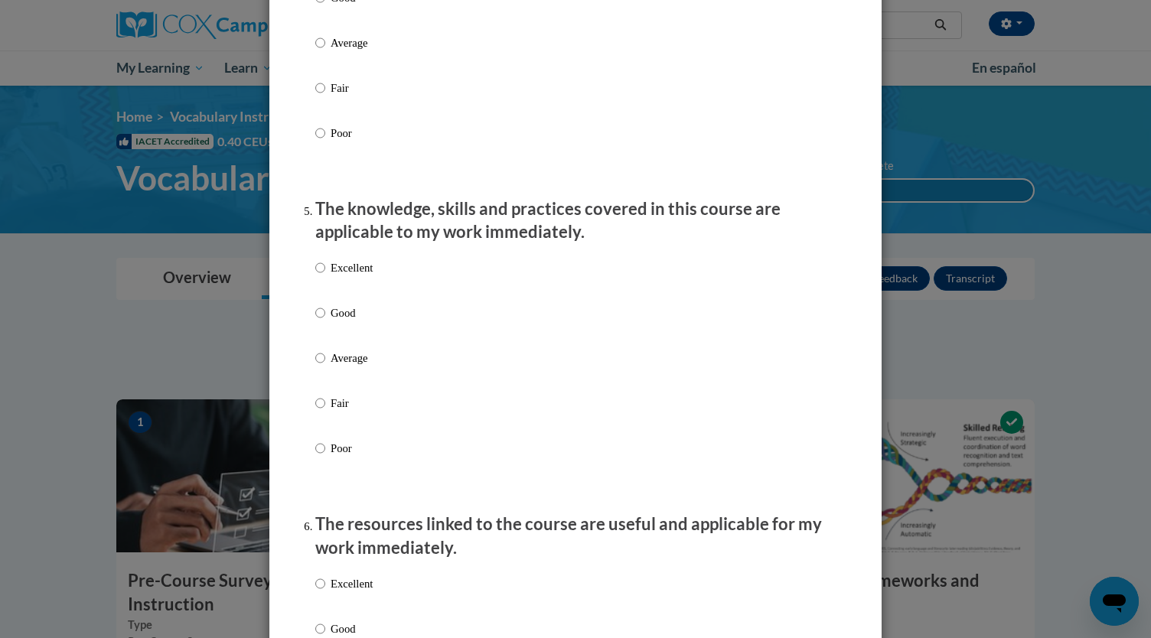
click at [331, 276] on p "Excellent" at bounding box center [352, 268] width 42 height 17
click at [325, 276] on input "Excellent" at bounding box center [320, 268] width 10 height 17
radio input "true"
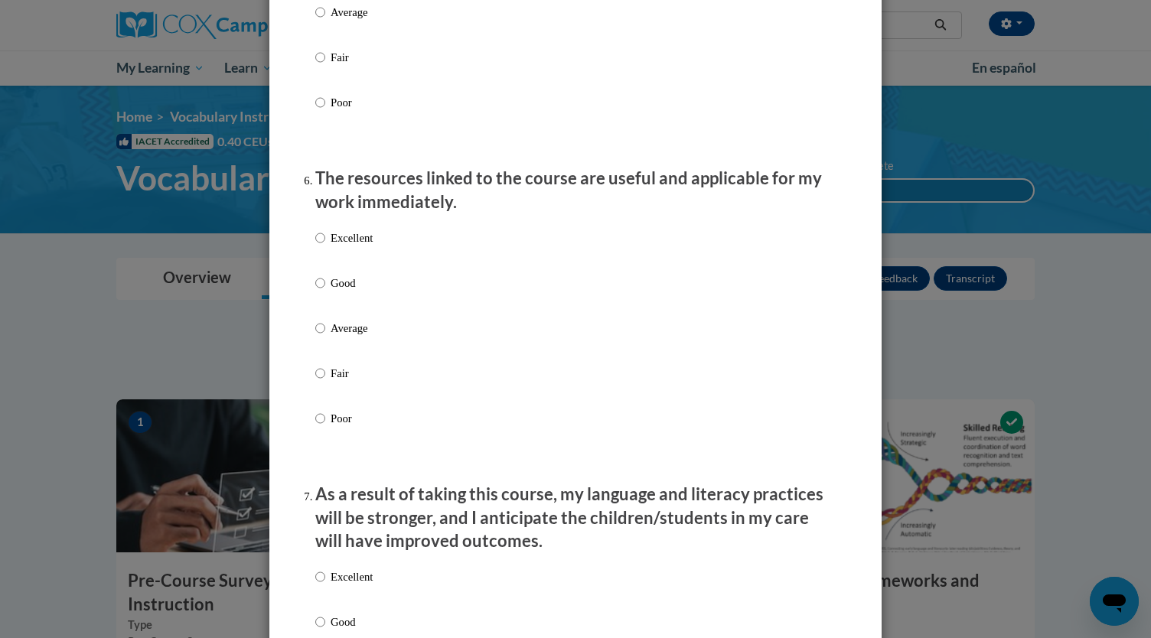
scroll to position [1583, 0]
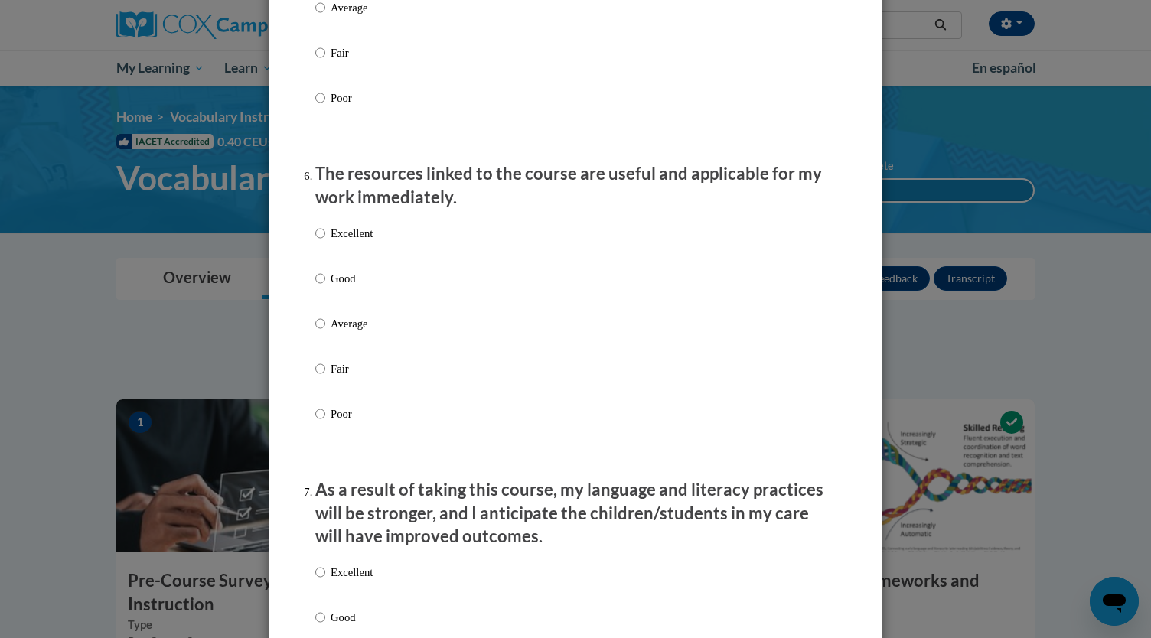
click at [338, 242] on p "Excellent" at bounding box center [352, 233] width 42 height 17
click at [325, 242] on input "Excellent" at bounding box center [320, 233] width 10 height 17
radio input "true"
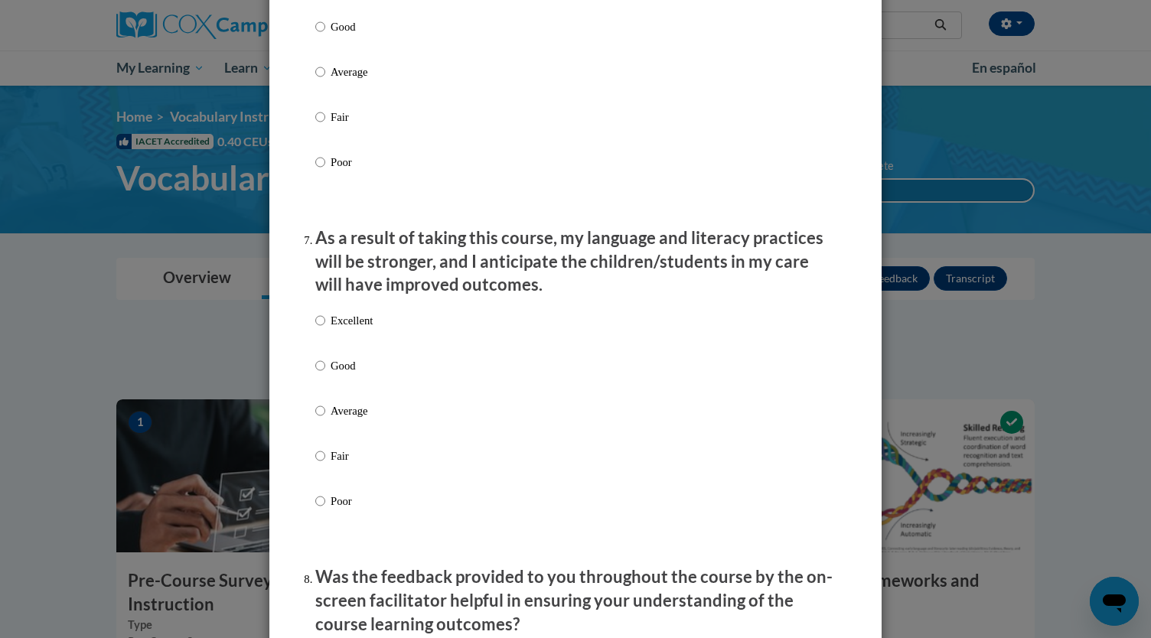
scroll to position [1837, 0]
click at [363, 328] on p "Excellent" at bounding box center [352, 319] width 42 height 17
click at [325, 328] on input "Excellent" at bounding box center [320, 319] width 10 height 17
radio input "true"
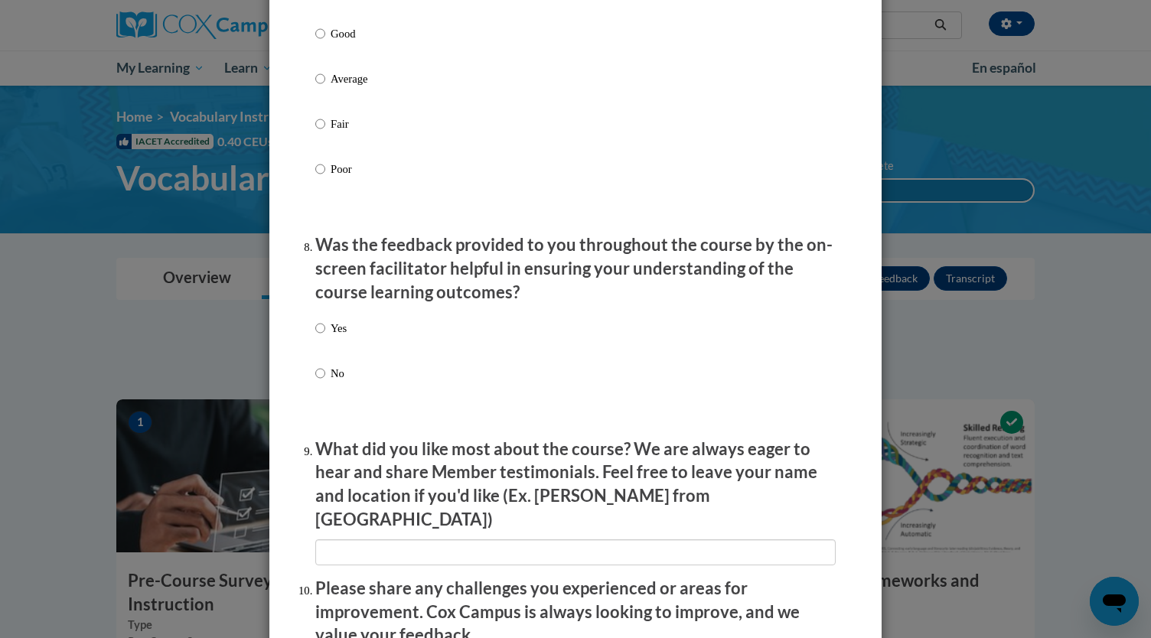
scroll to position [2184, 0]
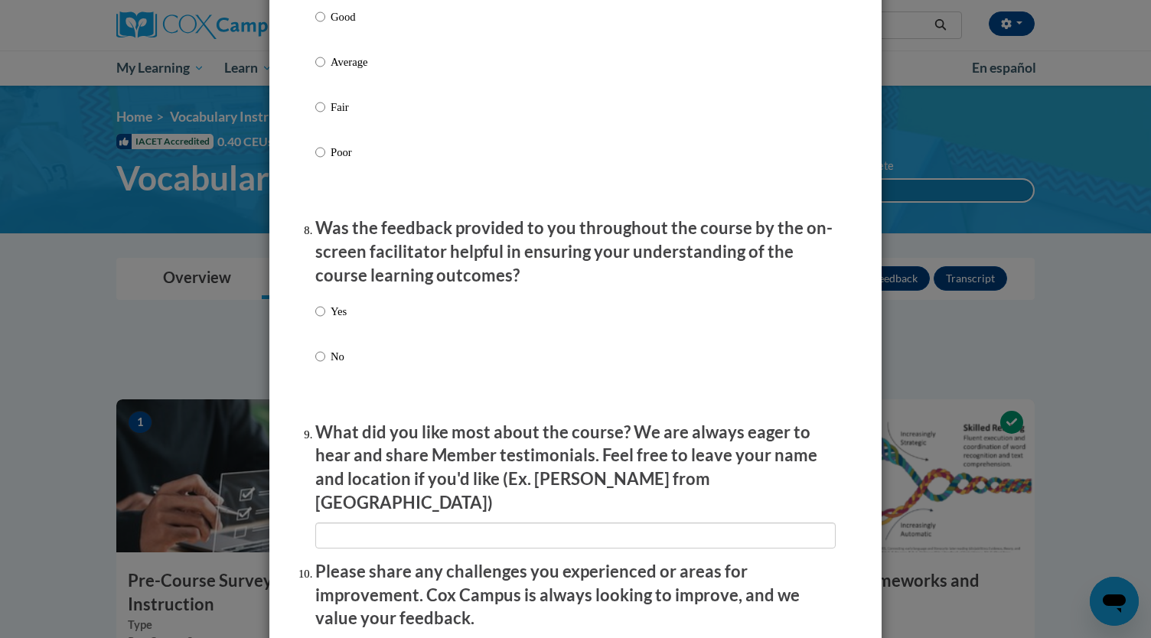
click at [352, 328] on div "Yes No" at bounding box center [575, 352] width 521 height 114
click at [336, 320] on p "Yes" at bounding box center [339, 311] width 16 height 17
click at [325, 320] on input "Yes" at bounding box center [320, 311] width 10 height 17
radio input "true"
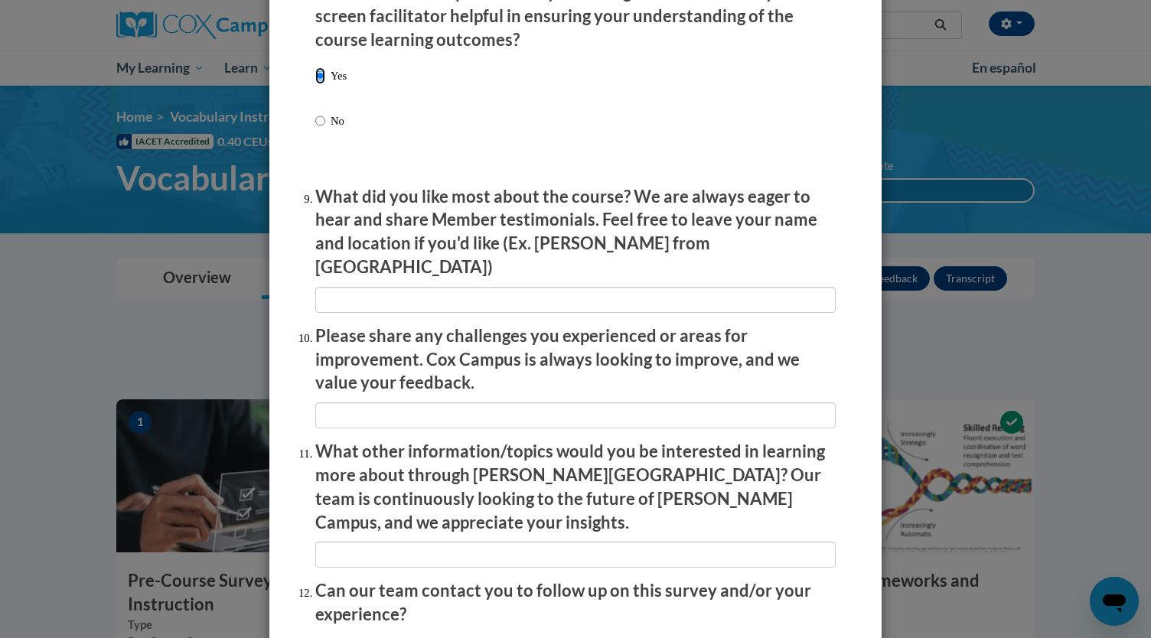
scroll to position [2545, 0]
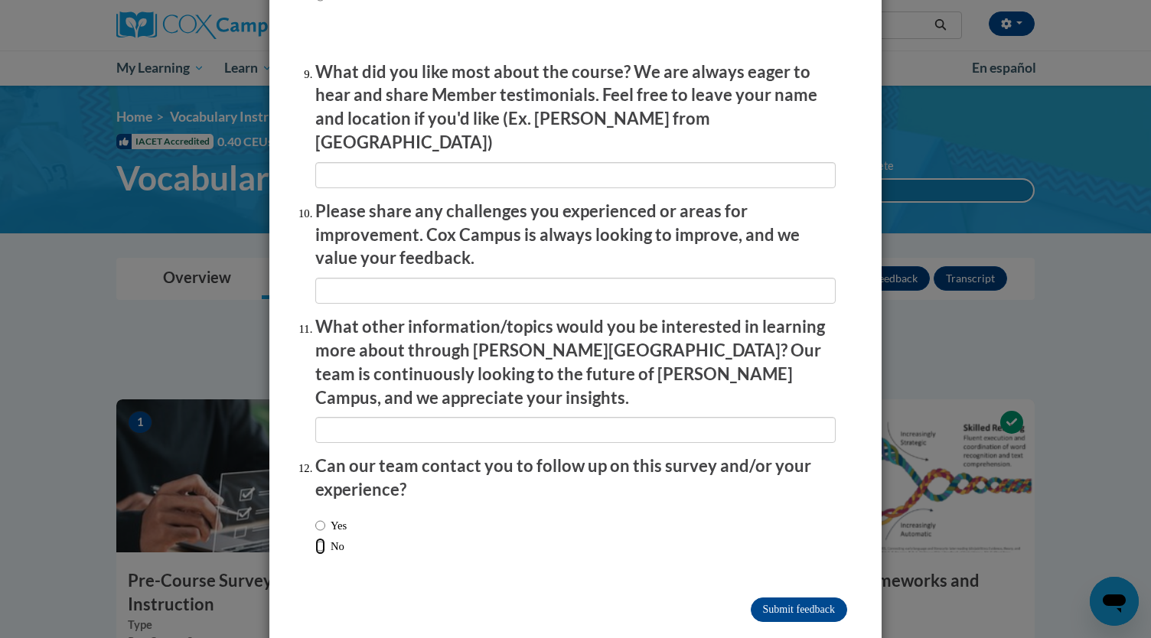
click at [315, 538] on input "No" at bounding box center [320, 546] width 10 height 17
radio input "true"
click at [785, 598] on input "Submit feedback" at bounding box center [799, 610] width 96 height 24
